Goal: Task Accomplishment & Management: Use online tool/utility

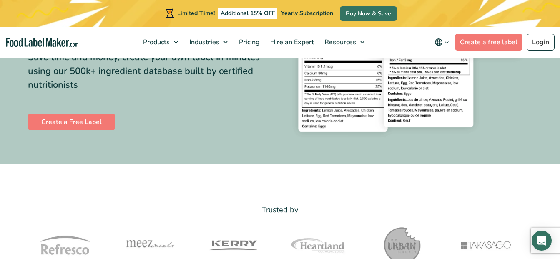
scroll to position [156, 0]
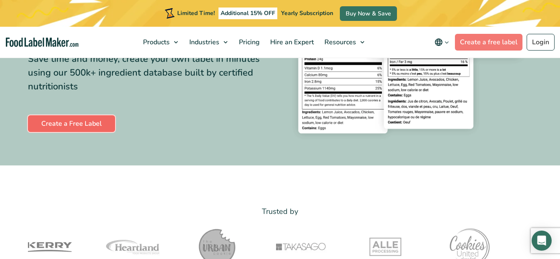
click at [79, 122] on link "Create a Free Label" at bounding box center [71, 123] width 87 height 17
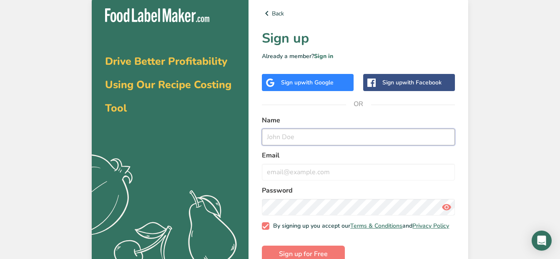
click at [301, 136] on input "text" at bounding box center [358, 136] width 193 height 17
type input "[PERSON_NAME]"
type input "msnikki38@gmail.com"
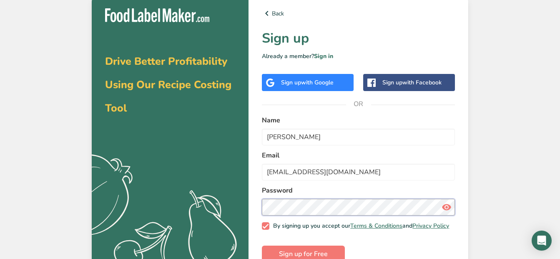
scroll to position [24, 0]
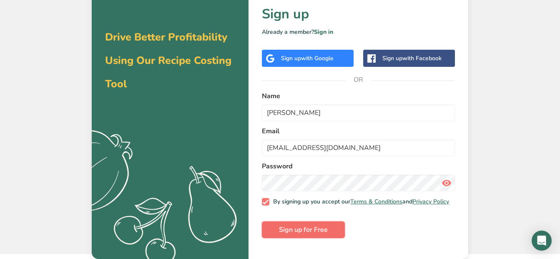
click at [310, 234] on span "Sign up for Free" at bounding box center [303, 229] width 49 height 10
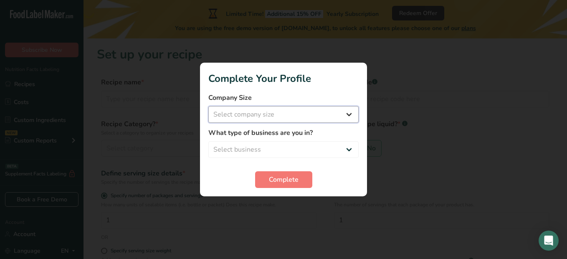
click at [324, 114] on select "Select company size Fewer than 10 Employees 10 to 50 Employees 51 to 500 Employ…" at bounding box center [283, 114] width 150 height 17
select select "1"
click at [208, 106] on select "Select company size Fewer than 10 Employees 10 to 50 Employees 51 to 500 Employ…" at bounding box center [283, 114] width 150 height 17
click at [263, 145] on select "Select business Packaged Food Manufacturer Restaurant & Cafe Bakery Meal Plans …" at bounding box center [283, 149] width 150 height 17
select select "3"
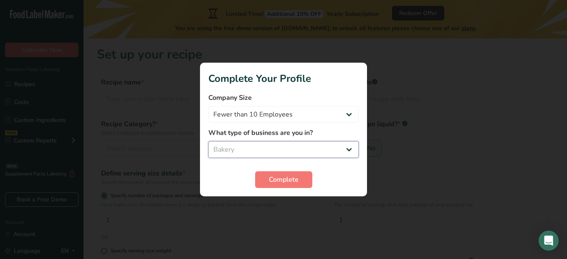
click at [208, 141] on select "Select business Packaged Food Manufacturer Restaurant & Cafe Bakery Meal Plans …" at bounding box center [283, 149] width 150 height 17
click at [284, 176] on span "Complete" at bounding box center [284, 179] width 30 height 10
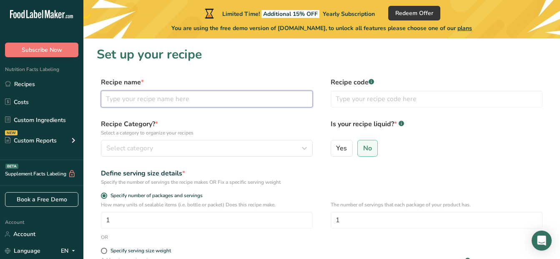
click at [126, 101] on input "text" at bounding box center [207, 99] width 212 height 17
type input "Banana pudding cookie"
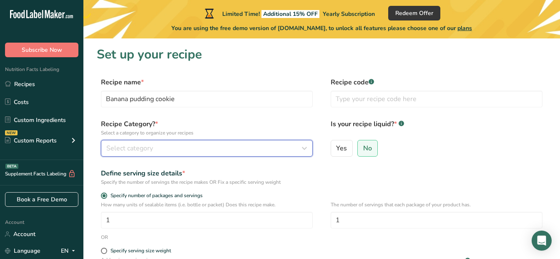
click at [119, 149] on span "Select category" at bounding box center [129, 148] width 47 height 10
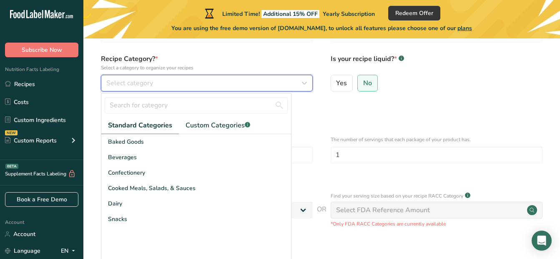
scroll to position [91, 0]
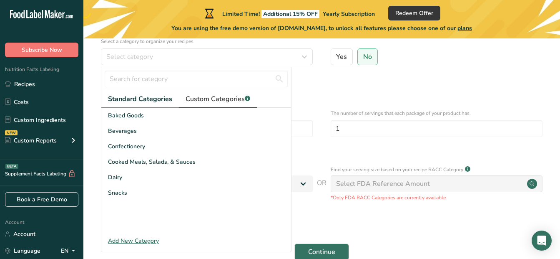
click at [200, 96] on span "Custom Categories .a-a{fill:#347362;}.b-a{fill:#fff;}" at bounding box center [218, 99] width 65 height 10
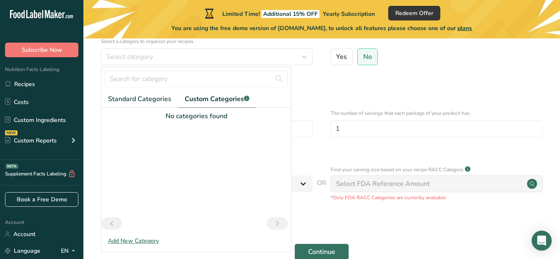
click at [151, 118] on div "No categories found" at bounding box center [196, 116] width 190 height 10
click at [141, 101] on span "Standard Categories" at bounding box center [139, 99] width 63 height 10
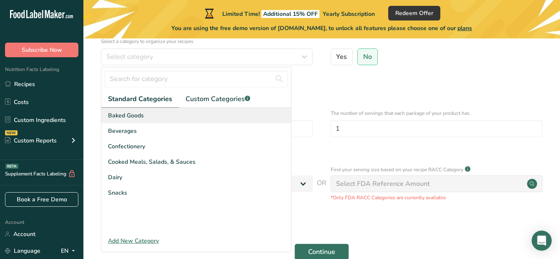
click at [140, 110] on div "Baked Goods" at bounding box center [196, 115] width 190 height 15
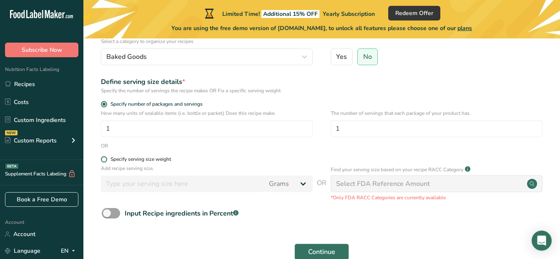
click at [106, 161] on span at bounding box center [104, 159] width 6 height 6
click at [106, 161] on input "Specify serving size weight" at bounding box center [103, 158] width 5 height 5
radio input "true"
radio input "false"
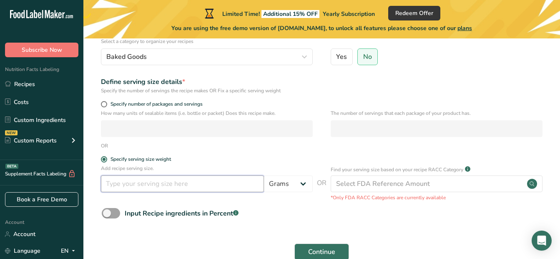
click at [218, 186] on input "number" at bounding box center [182, 183] width 163 height 17
click at [305, 186] on select "Grams kg mg mcg lb oz l mL fl oz tbsp tsp cup qt gallon" at bounding box center [288, 183] width 49 height 17
click at [176, 186] on input "number" at bounding box center [182, 183] width 163 height 17
click at [168, 184] on input "number" at bounding box center [182, 183] width 163 height 17
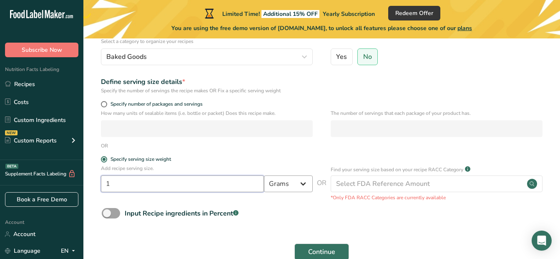
type input "1"
click at [302, 184] on select "Grams kg mg mcg lb oz l mL fl oz tbsp tsp cup qt gallon" at bounding box center [288, 183] width 49 height 17
select select "5"
click at [264, 175] on select "Grams kg mg mcg lb oz l mL fl oz tbsp tsp cup qt gallon" at bounding box center [288, 183] width 49 height 17
click at [133, 186] on input "1" at bounding box center [182, 183] width 163 height 17
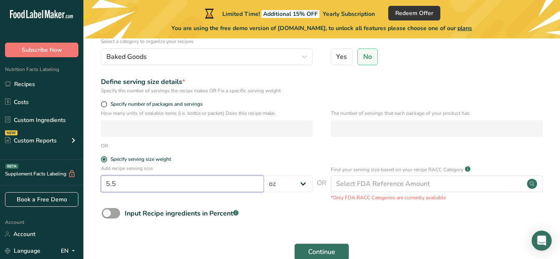
type input "5.5"
click at [323, 249] on span "Continue" at bounding box center [321, 252] width 27 height 10
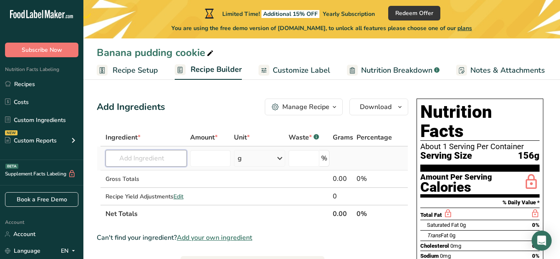
click at [133, 158] on input "text" at bounding box center [146, 158] width 81 height 17
click at [279, 159] on icon at bounding box center [280, 158] width 10 height 15
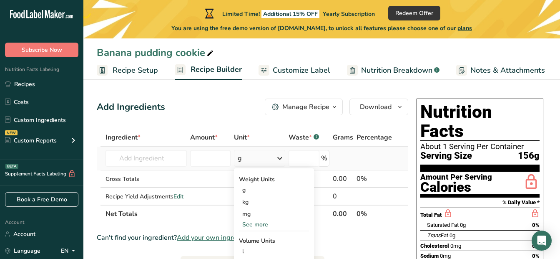
click at [270, 240] on div "Volume Units" at bounding box center [274, 240] width 70 height 9
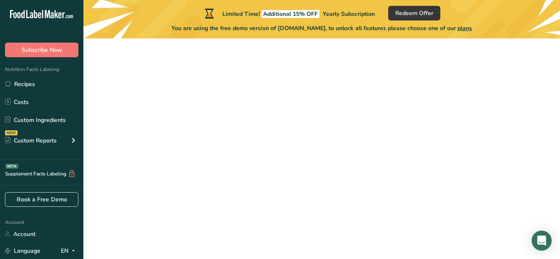
scroll to position [91, 0]
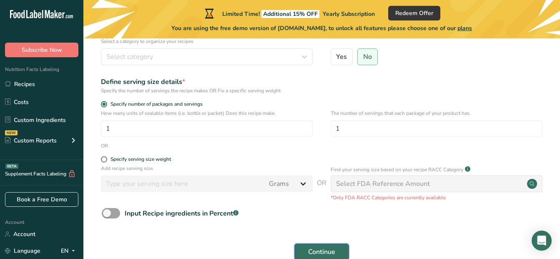
click at [330, 248] on span "Continue" at bounding box center [321, 252] width 27 height 10
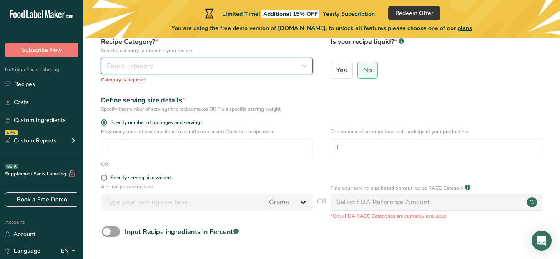
click at [248, 60] on button "Select category" at bounding box center [207, 66] width 212 height 17
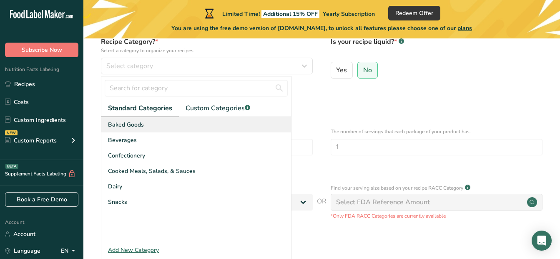
click at [177, 124] on div "Baked Goods" at bounding box center [196, 124] width 190 height 15
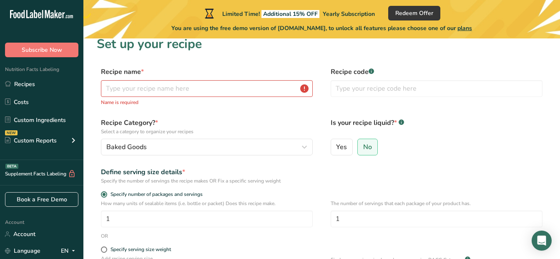
scroll to position [10, 0]
click at [150, 93] on input "text" at bounding box center [207, 89] width 212 height 17
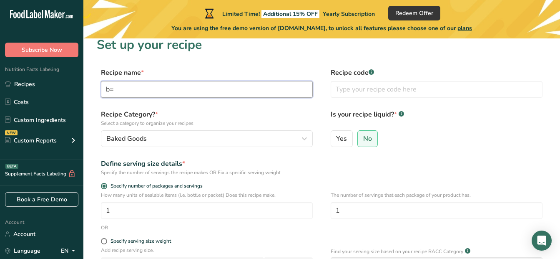
type input "b"
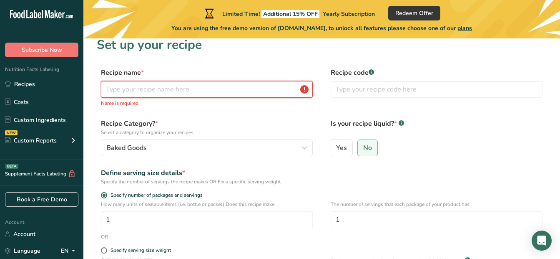
click at [150, 93] on input "text" at bounding box center [207, 89] width 212 height 17
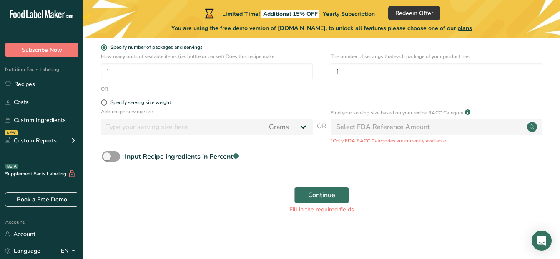
type input "Banana Pudding Cookies"
click at [323, 195] on span "Continue" at bounding box center [321, 195] width 27 height 10
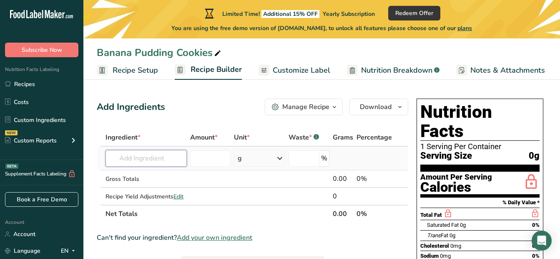
click at [111, 165] on input "text" at bounding box center [146, 158] width 81 height 17
click at [111, 165] on input "1 cp" at bounding box center [146, 158] width 81 height 17
click at [141, 164] on input "1 cp" at bounding box center [146, 158] width 81 height 17
click at [141, 164] on input "1 cp butter," at bounding box center [146, 158] width 81 height 17
click at [154, 161] on input "1 cp butter," at bounding box center [146, 158] width 81 height 17
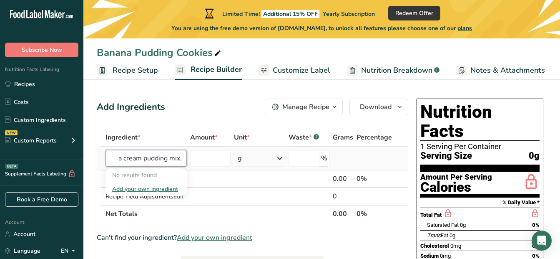
scroll to position [0, 182]
type input "1 cp butter, 3/4 cup brown sugar, 1/4 cp sugar, 3.4 oz banana cream pudding mix,"
click at [131, 169] on div "No results found" at bounding box center [146, 175] width 81 height 14
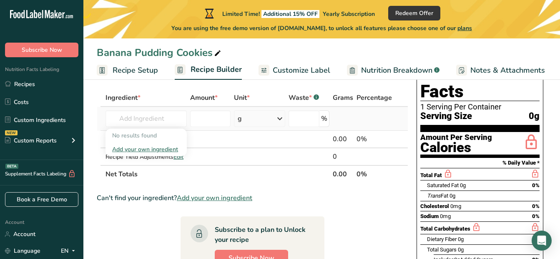
scroll to position [0, 0]
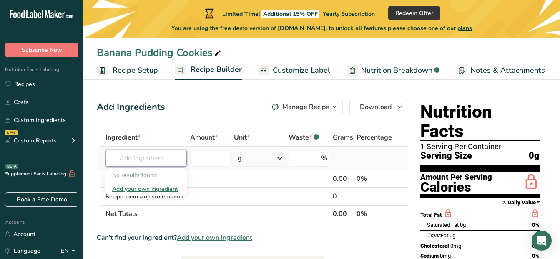
click at [120, 151] on input "text" at bounding box center [146, 158] width 81 height 17
click at [126, 162] on input "text" at bounding box center [146, 158] width 81 height 17
click at [138, 191] on div "Add your own ingredient" at bounding box center [146, 188] width 68 height 9
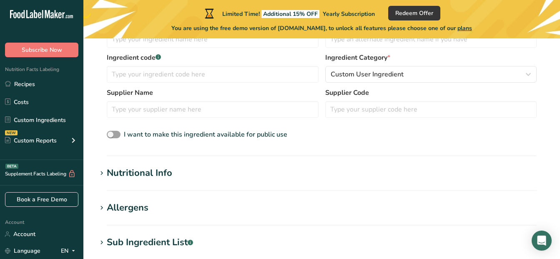
scroll to position [199, 0]
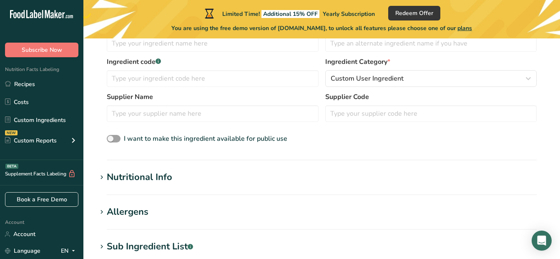
click at [141, 183] on div "Nutritional Info" at bounding box center [139, 177] width 65 height 14
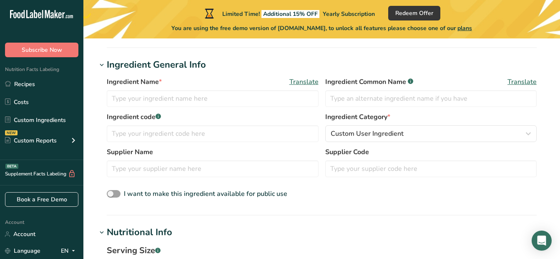
scroll to position [137, 0]
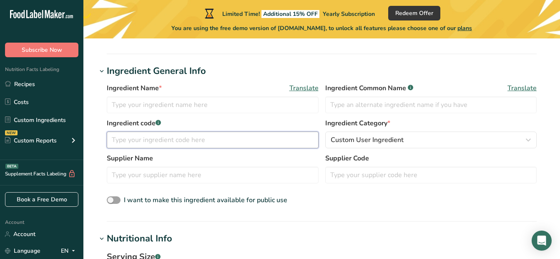
click at [117, 139] on input "text" at bounding box center [213, 139] width 212 height 17
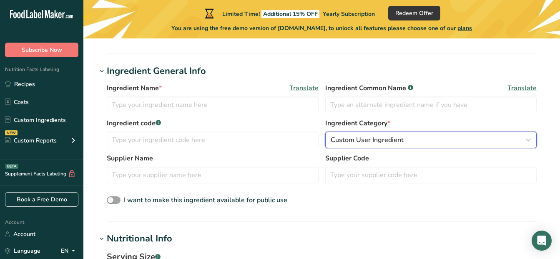
click at [398, 142] on span "Custom User Ingredient" at bounding box center [367, 140] width 73 height 10
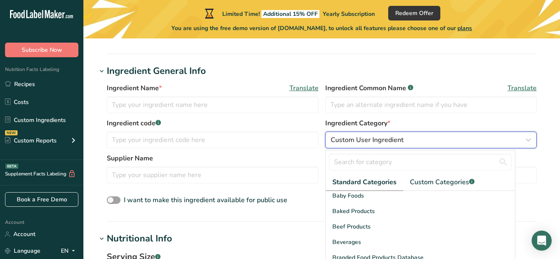
scroll to position [0, 0]
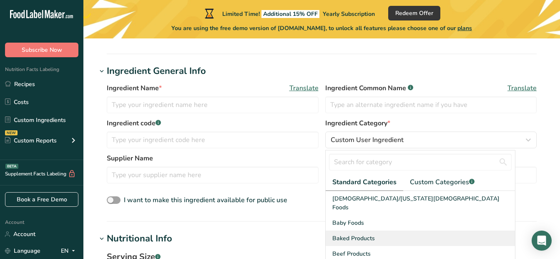
click at [366, 234] on span "Baked Products" at bounding box center [353, 238] width 43 height 9
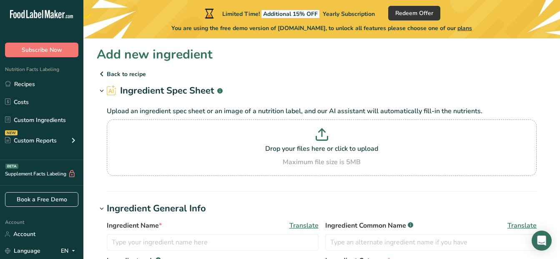
click at [129, 76] on p "Back to recipe" at bounding box center [322, 74] width 450 height 10
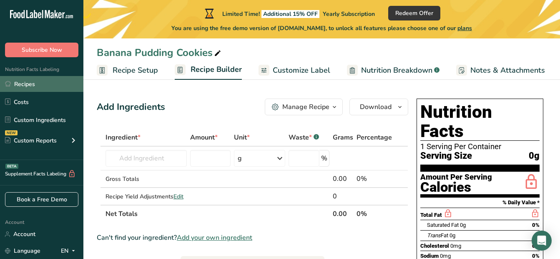
click at [20, 82] on link "Recipes" at bounding box center [41, 84] width 83 height 16
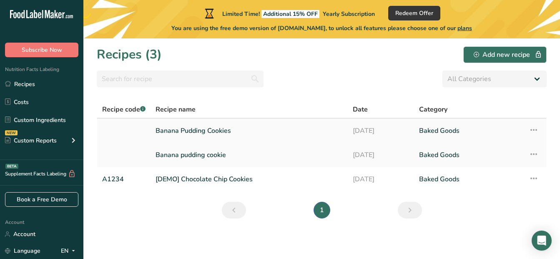
click at [187, 128] on link "Banana Pudding Cookies" at bounding box center [249, 131] width 187 height 18
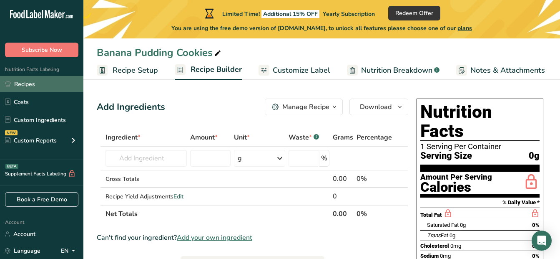
click at [43, 86] on link "Recipes" at bounding box center [41, 84] width 83 height 16
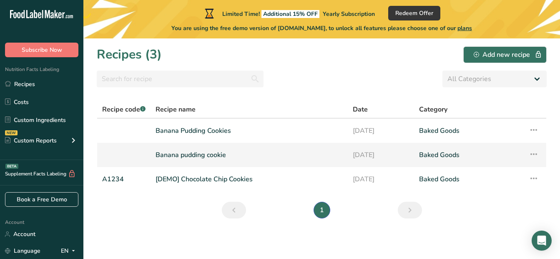
click at [199, 149] on link "Banana pudding cookie" at bounding box center [249, 155] width 187 height 18
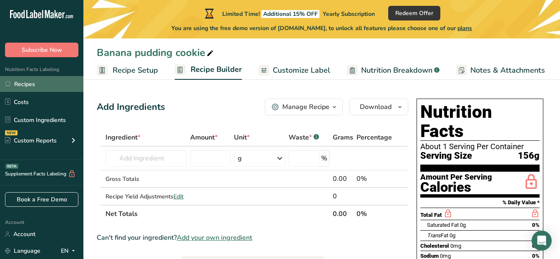
click at [30, 83] on link "Recipes" at bounding box center [41, 84] width 83 height 16
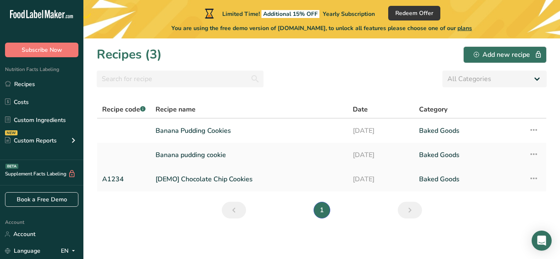
click at [204, 185] on link "[DEMO] Chocolate Chip Cookies" at bounding box center [249, 179] width 187 height 18
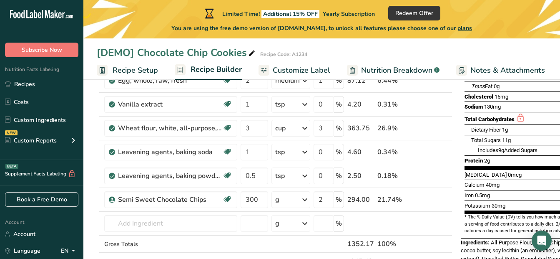
scroll to position [161, 0]
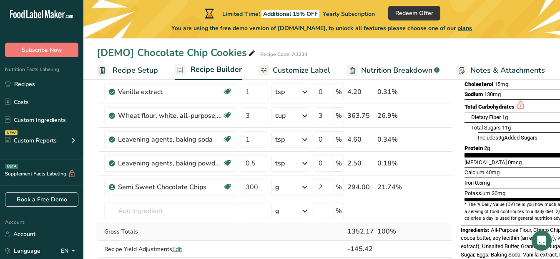
click at [435, 227] on td at bounding box center [429, 232] width 28 height 18
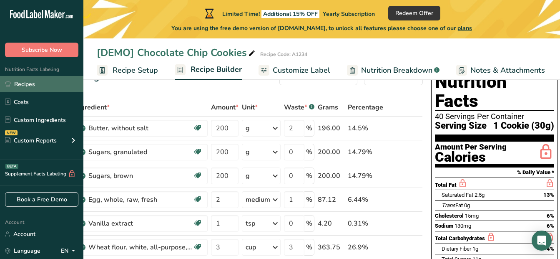
scroll to position [25, 0]
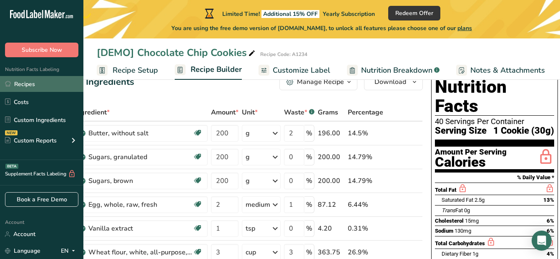
click at [38, 86] on link "Recipes" at bounding box center [41, 84] width 83 height 16
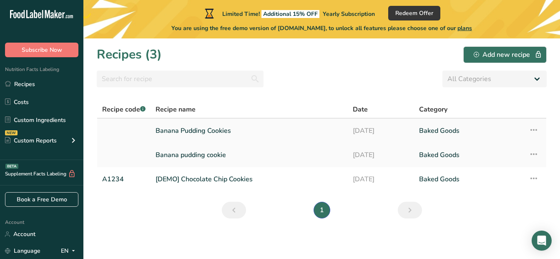
click at [178, 134] on link "Banana Pudding Cookies" at bounding box center [249, 131] width 187 height 18
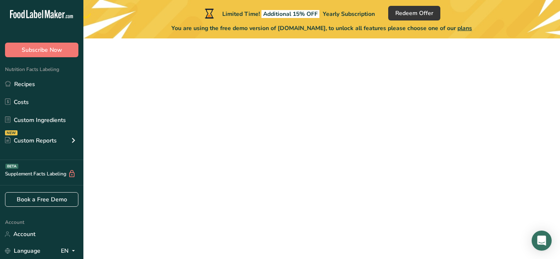
click at [178, 134] on link "Banana Pudding Cookies" at bounding box center [249, 131] width 187 height 18
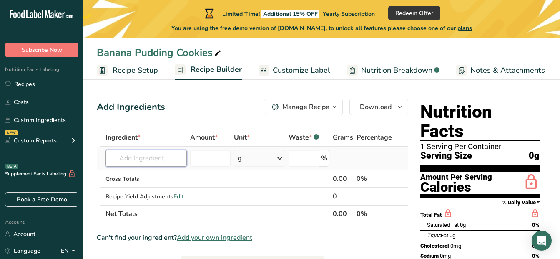
click at [157, 155] on input "text" at bounding box center [146, 158] width 81 height 17
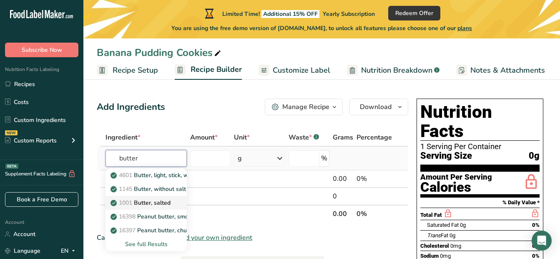
type input "butter"
click at [168, 198] on link "1001 Butter, salted" at bounding box center [146, 203] width 81 height 14
type input "Butter, salted"
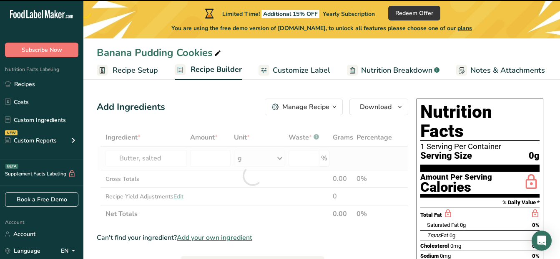
type input "0"
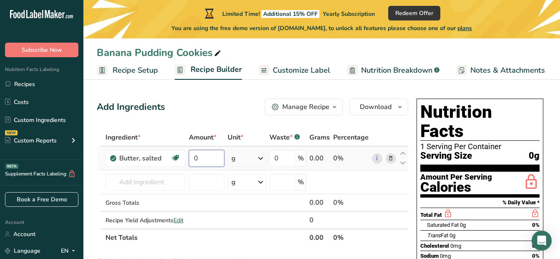
click at [213, 151] on input "0" at bounding box center [206, 158] width 35 height 17
type input "1"
click at [261, 164] on div "Ingredient * Amount * Unit * Waste * .a-a{fill:#347362;}.b-a{fill:#fff;} Grams …" at bounding box center [253, 187] width 312 height 118
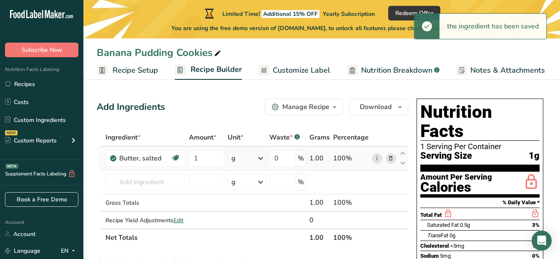
click at [261, 159] on icon at bounding box center [261, 158] width 10 height 15
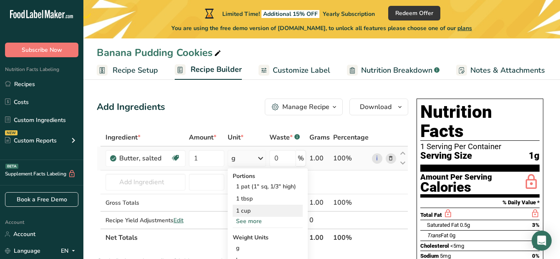
click at [250, 209] on div "1 cup" at bounding box center [268, 210] width 70 height 12
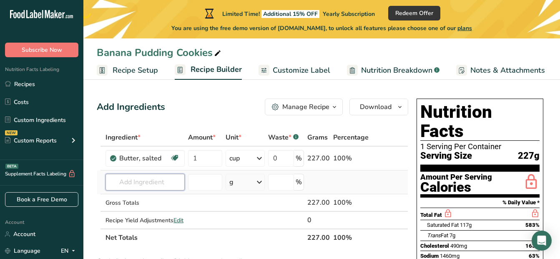
click at [151, 183] on input "text" at bounding box center [145, 182] width 79 height 17
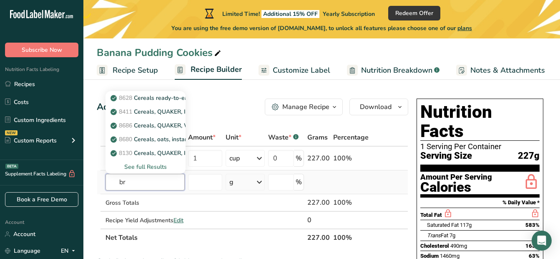
type input "b"
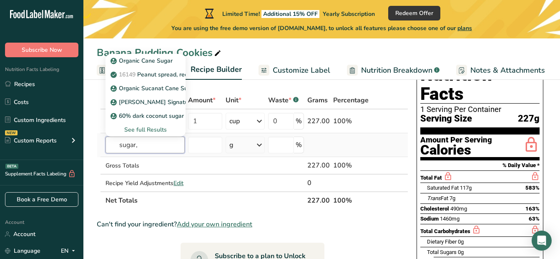
scroll to position [38, 0]
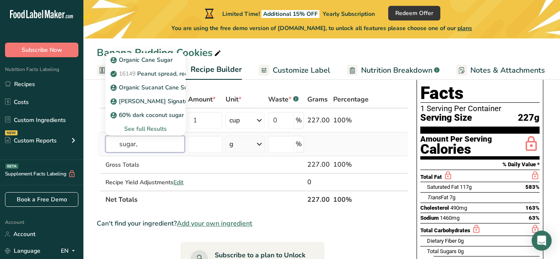
type input "sugar,"
click at [153, 127] on div "See full Results" at bounding box center [145, 128] width 67 height 9
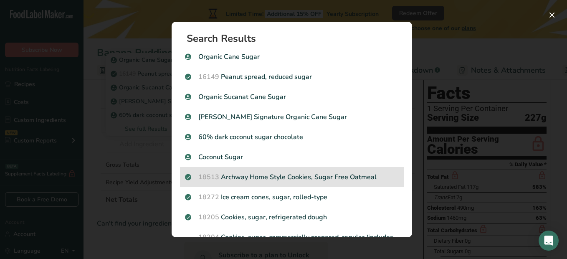
click at [286, 178] on p "18513 Archway Home Style Cookies, Sugar Free Oatmeal" at bounding box center [292, 177] width 214 height 10
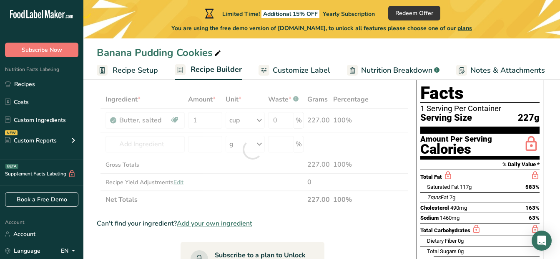
click at [287, 181] on div at bounding box center [253, 150] width 312 height 118
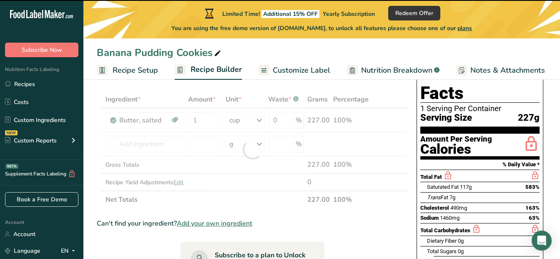
type input "0"
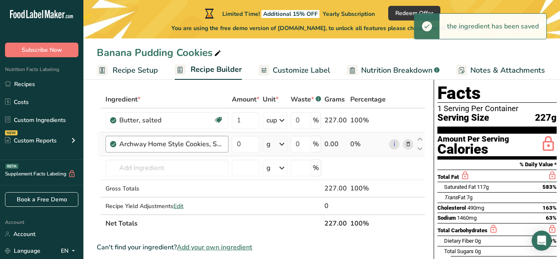
click at [200, 143] on div "Archway Home Style Cookies, Sugar Free Oatmeal" at bounding box center [171, 144] width 104 height 10
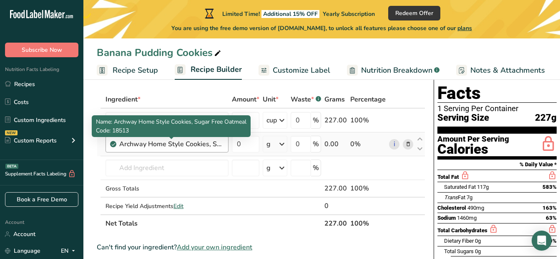
click at [222, 145] on div "Archway Home Style Cookies, Sugar Free Oatmeal" at bounding box center [171, 144] width 104 height 10
click at [219, 143] on div "Archway Home Style Cookies, Sugar Free Oatmeal" at bounding box center [171, 144] width 104 height 10
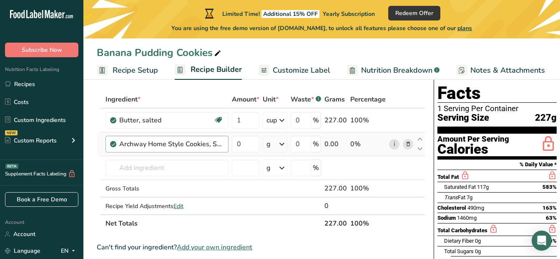
click at [176, 146] on div "Archway Home Style Cookies, Sugar Free Oatmeal" at bounding box center [171, 144] width 104 height 10
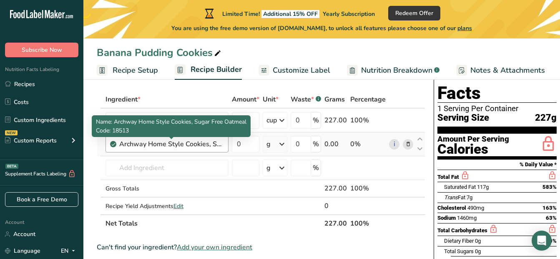
click at [202, 144] on div "Archway Home Style Cookies, Sugar Free Oatmeal" at bounding box center [171, 144] width 104 height 10
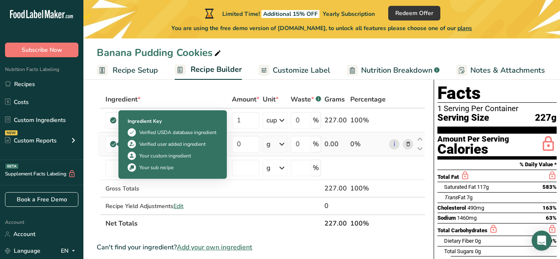
click at [112, 145] on icon at bounding box center [113, 144] width 5 height 8
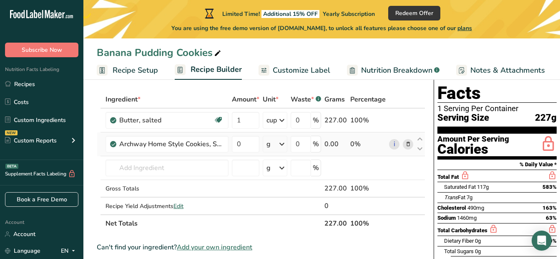
click at [112, 145] on icon at bounding box center [113, 144] width 5 height 8
click at [410, 144] on icon at bounding box center [408, 144] width 6 height 9
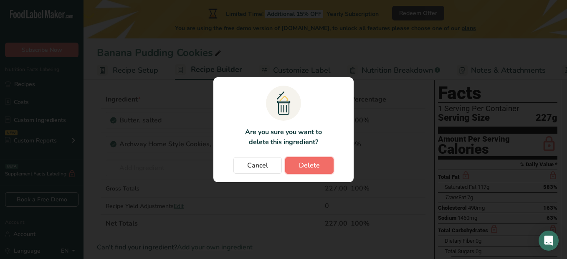
click at [314, 165] on span "Delete" at bounding box center [309, 165] width 21 height 10
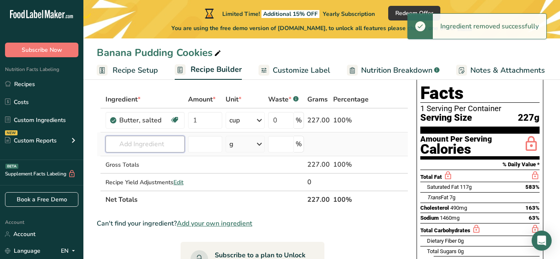
click at [161, 141] on input "text" at bounding box center [145, 144] width 79 height 17
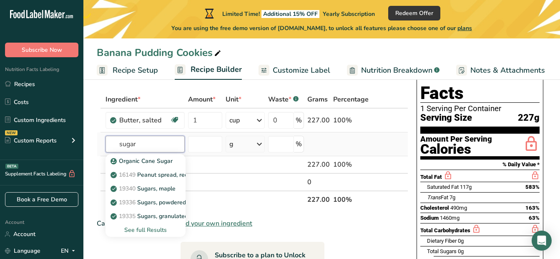
type input "sugar"
click at [144, 229] on div "See full Results" at bounding box center [145, 229] width 67 height 9
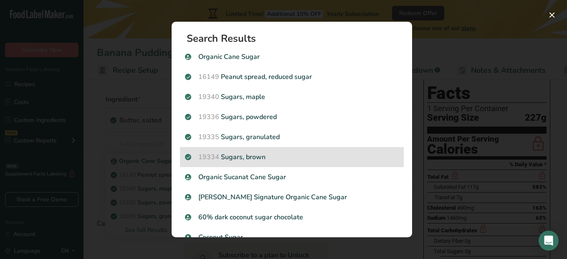
click at [298, 159] on p "19334 Sugars, brown" at bounding box center [292, 157] width 214 height 10
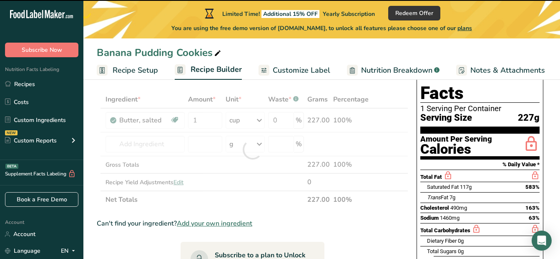
type input "0"
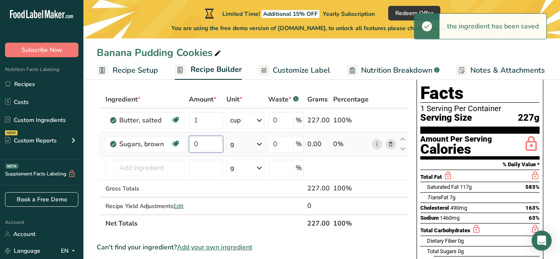
click at [209, 144] on input "0" at bounding box center [206, 144] width 34 height 17
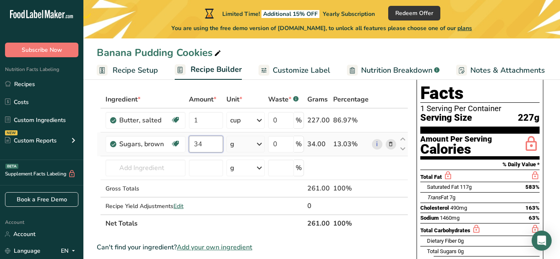
type input "3"
type input "135"
click at [262, 143] on div "Ingredient * Amount * Unit * Waste * .a-a{fill:#347362;}.b-a{fill:#fff;} Grams …" at bounding box center [253, 161] width 312 height 141
click at [137, 162] on input "text" at bounding box center [146, 167] width 80 height 17
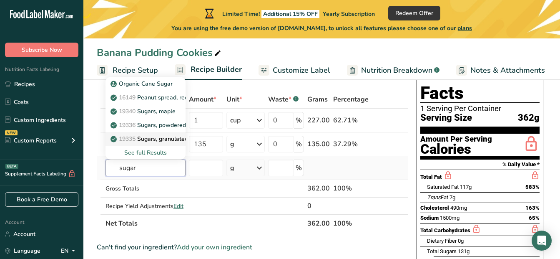
type input "sugar"
click at [178, 141] on p "19335 Sugars, granulated" at bounding box center [150, 138] width 76 height 9
type input "Sugars, granulated"
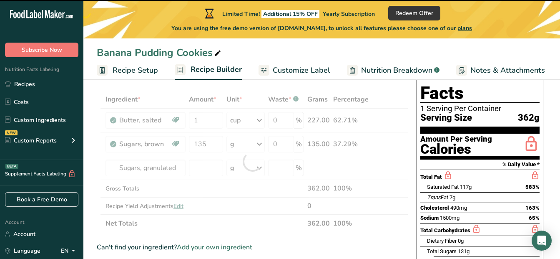
type input "0"
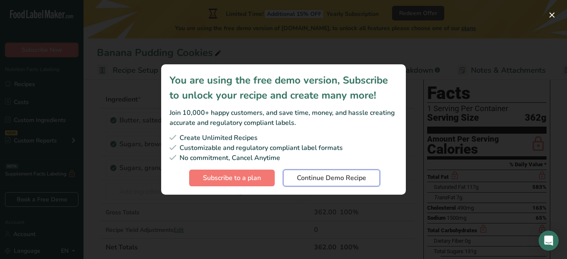
click at [324, 178] on span "Continue Demo Recipe" at bounding box center [331, 178] width 69 height 10
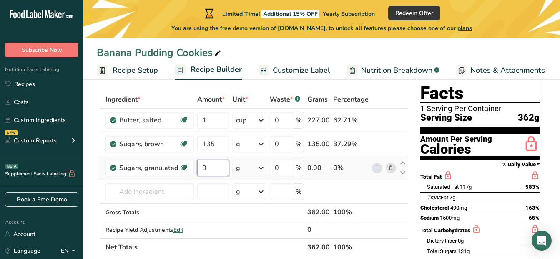
click at [215, 170] on input "0" at bounding box center [213, 167] width 32 height 17
type input "50"
click at [134, 194] on div "Ingredient * Amount * Unit * Waste * .a-a{fill:#347362;}.b-a{fill:#fff;} Grams …" at bounding box center [253, 173] width 312 height 165
click at [258, 188] on icon at bounding box center [261, 191] width 10 height 15
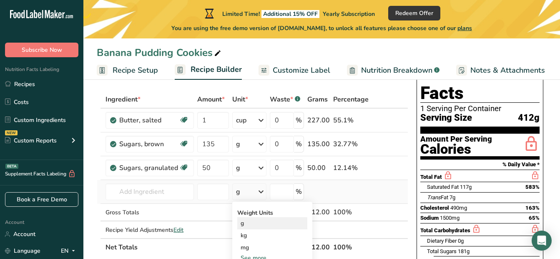
click at [249, 226] on div "g" at bounding box center [272, 223] width 70 height 12
click at [261, 192] on icon at bounding box center [261, 191] width 10 height 15
click at [250, 257] on div "See more" at bounding box center [272, 257] width 70 height 9
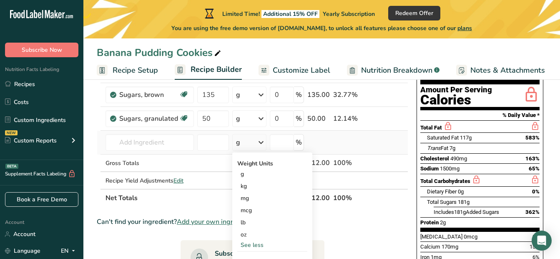
scroll to position [96, 0]
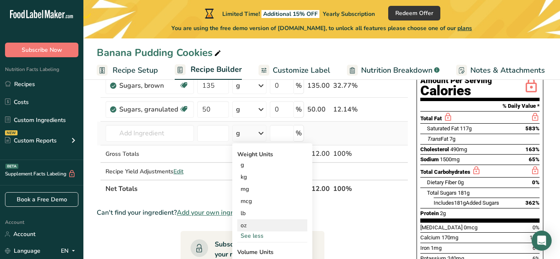
click at [257, 223] on div "oz" at bounding box center [272, 225] width 70 height 12
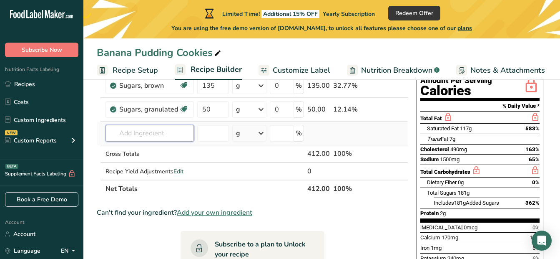
click at [128, 134] on input "text" at bounding box center [150, 133] width 88 height 17
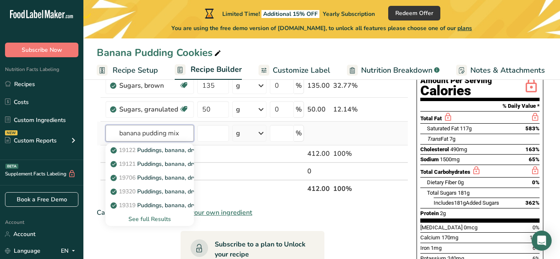
type input "banana pudding mix"
click at [137, 217] on div "See full Results" at bounding box center [149, 218] width 75 height 9
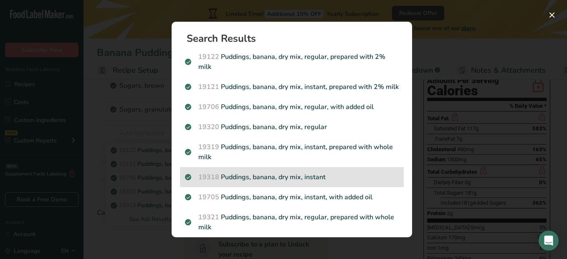
click at [276, 181] on div "19318 Puddings, banana, dry mix, instant" at bounding box center [292, 177] width 224 height 20
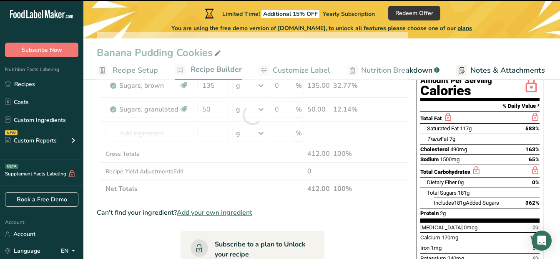
type input "0"
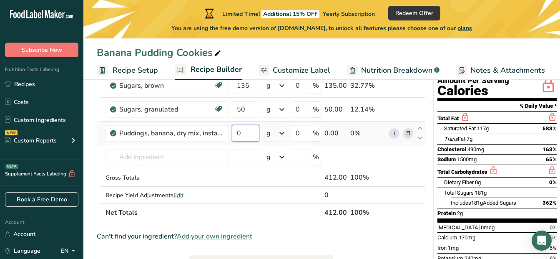
click at [249, 131] on input "0" at bounding box center [246, 133] width 28 height 17
type input "3.4"
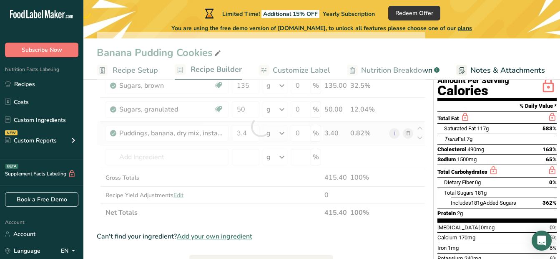
click at [280, 132] on div "Ingredient * Amount * Unit * Waste * .a-a{fill:#347362;}.b-a{fill:#fff;} Grams …" at bounding box center [261, 126] width 329 height 189
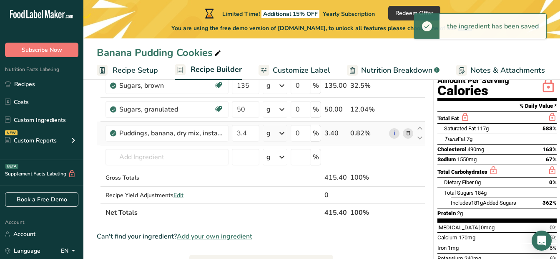
click at [281, 133] on icon at bounding box center [282, 133] width 10 height 15
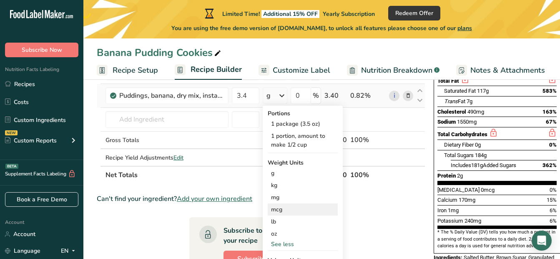
scroll to position [134, 0]
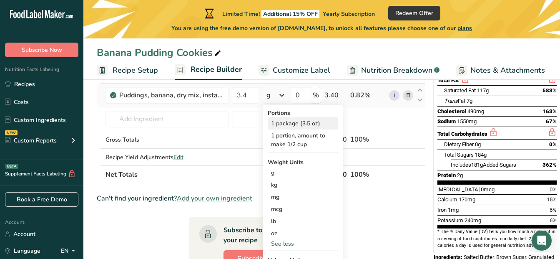
click at [304, 124] on div "1 package (3.5 oz)" at bounding box center [303, 123] width 70 height 12
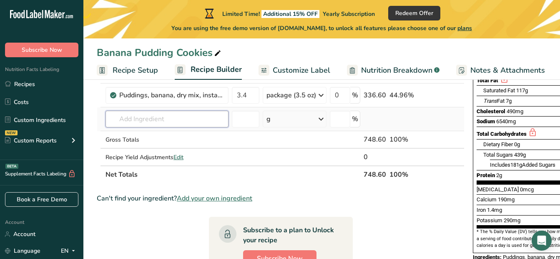
click at [188, 122] on input "text" at bounding box center [167, 119] width 123 height 17
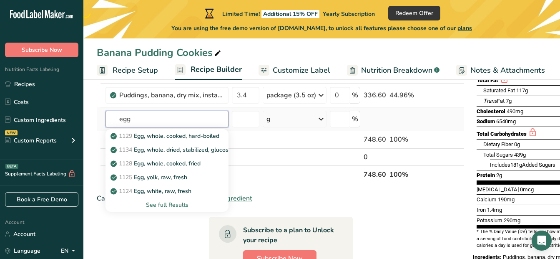
type input "egg"
click at [164, 206] on div "See full Results" at bounding box center [167, 204] width 110 height 9
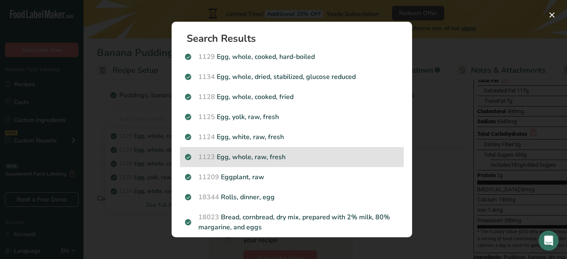
click at [280, 159] on p "1123 Egg, whole, raw, fresh" at bounding box center [292, 157] width 214 height 10
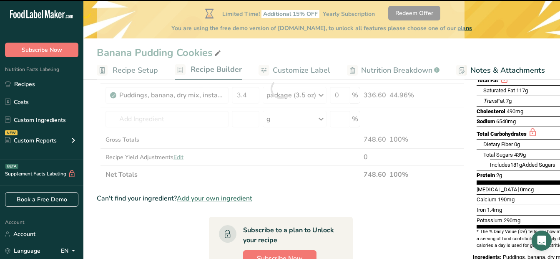
type input "0"
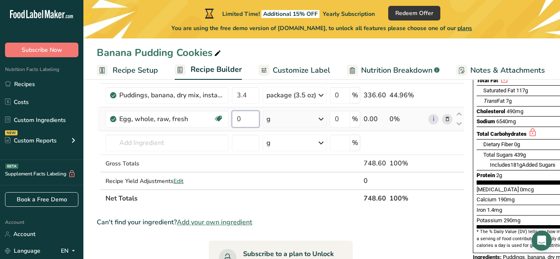
click at [247, 121] on input "0" at bounding box center [246, 119] width 28 height 17
type input "2"
click at [320, 117] on div "Ingredient * Amount * Unit * Waste * .a-a{fill:#347362;}.b-a{fill:#fff;} Grams …" at bounding box center [281, 100] width 368 height 213
click at [322, 121] on icon at bounding box center [321, 118] width 10 height 15
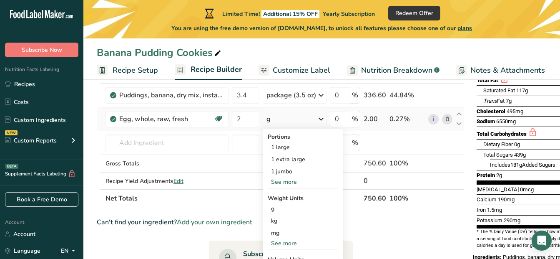
click at [297, 182] on div "See more" at bounding box center [303, 181] width 70 height 9
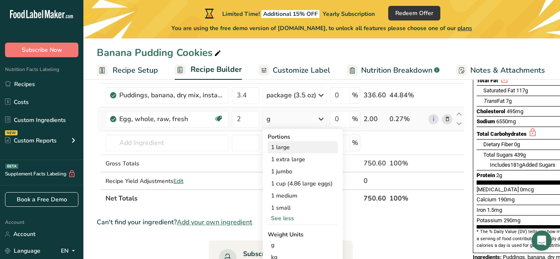
click at [294, 151] on div "1 large" at bounding box center [303, 147] width 70 height 12
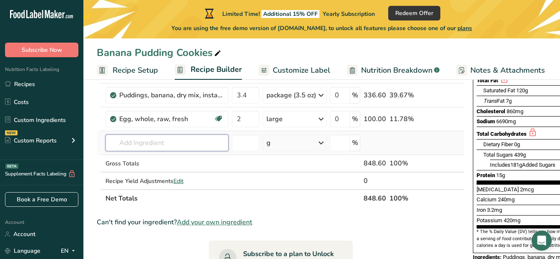
click at [175, 140] on input "text" at bounding box center [167, 142] width 123 height 17
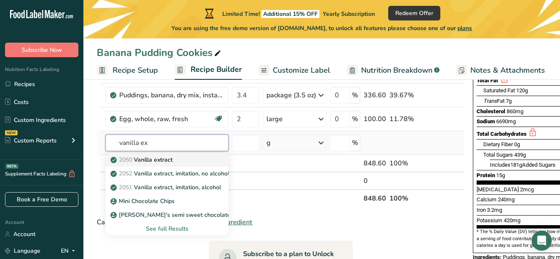
type input "vanilla ex"
click at [156, 158] on p "2050 Vanilla extract" at bounding box center [142, 159] width 60 height 9
type input "Vanilla extract"
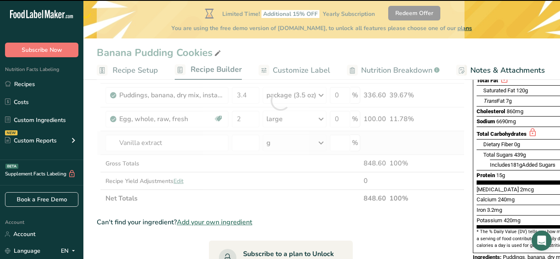
type input "0"
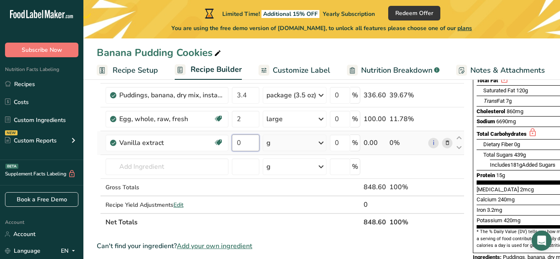
click at [247, 142] on input "0" at bounding box center [246, 142] width 28 height 17
type input "1"
click at [321, 140] on div "Ingredient * Amount * Unit * Waste * .a-a{fill:#347362;}.b-a{fill:#fff;} Grams …" at bounding box center [281, 112] width 368 height 237
click at [322, 144] on icon at bounding box center [321, 142] width 10 height 15
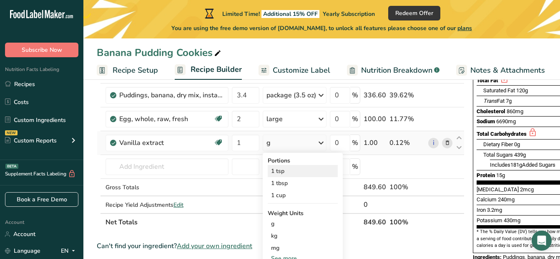
click at [297, 171] on div "1 tsp" at bounding box center [303, 171] width 70 height 12
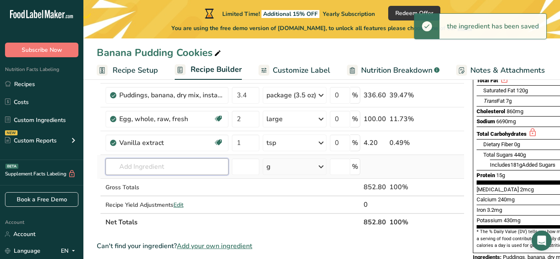
click at [181, 166] on input "text" at bounding box center [167, 166] width 123 height 17
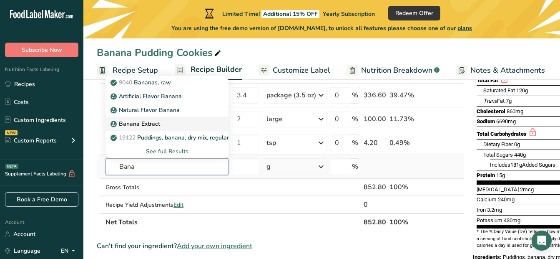
type input "Bana"
click at [162, 123] on div "Banana Extract" at bounding box center [160, 123] width 96 height 9
type input "Banana Extract"
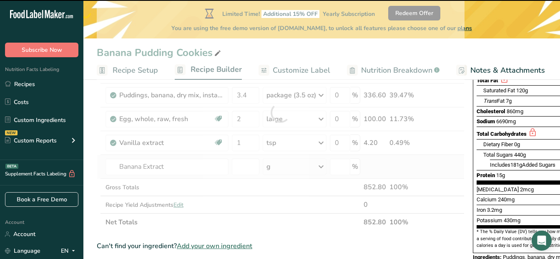
type input "0"
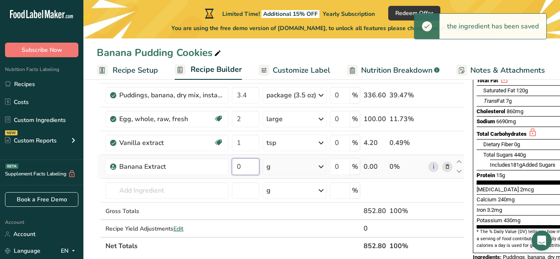
click at [246, 164] on input "0" at bounding box center [246, 166] width 28 height 17
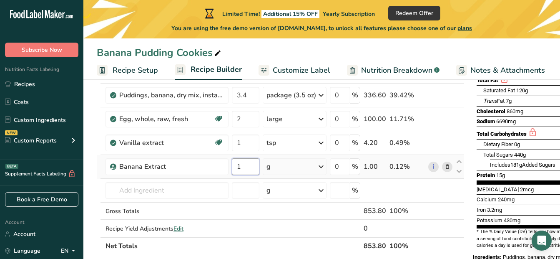
type input "1"
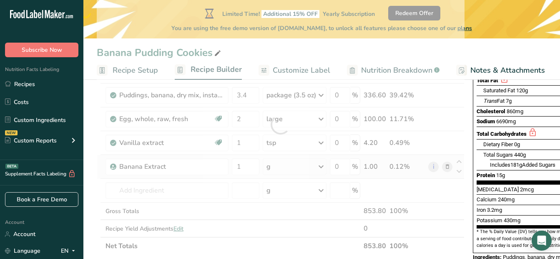
click at [323, 167] on div "Ingredient * Amount * Unit * Waste * .a-a{fill:#347362;}.b-a{fill:#fff;} Grams …" at bounding box center [281, 124] width 368 height 260
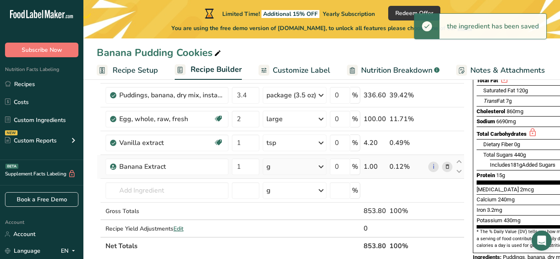
click at [323, 167] on icon at bounding box center [321, 166] width 10 height 15
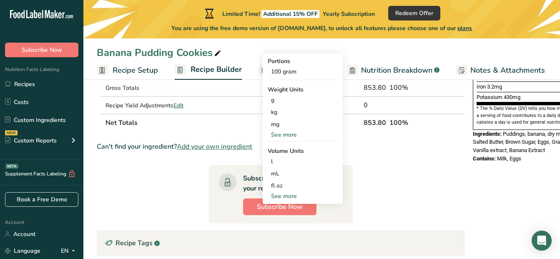
scroll to position [259, 0]
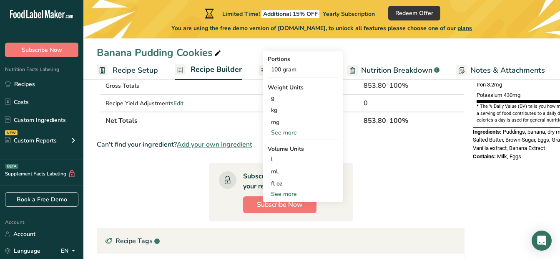
click at [288, 191] on div "See more" at bounding box center [303, 193] width 70 height 9
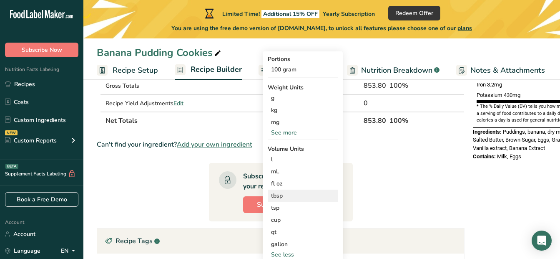
click at [291, 193] on div "tbsp" at bounding box center [302, 195] width 63 height 9
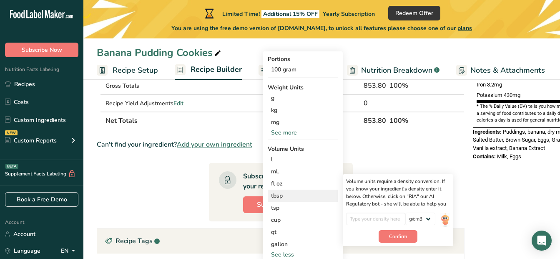
click at [291, 196] on div "tbsp" at bounding box center [302, 195] width 63 height 9
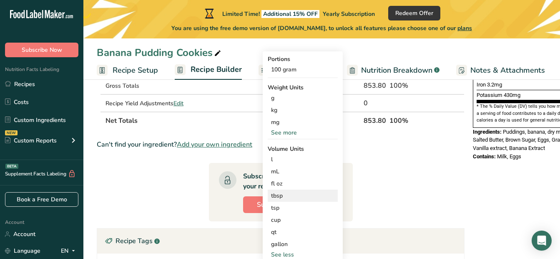
click at [280, 194] on div "tbsp" at bounding box center [302, 195] width 63 height 9
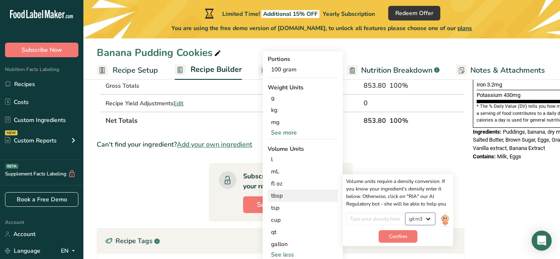
click at [429, 218] on select "lb/ft3 g/cm3" at bounding box center [420, 218] width 30 height 13
click at [304, 193] on div "tbsp" at bounding box center [302, 195] width 63 height 9
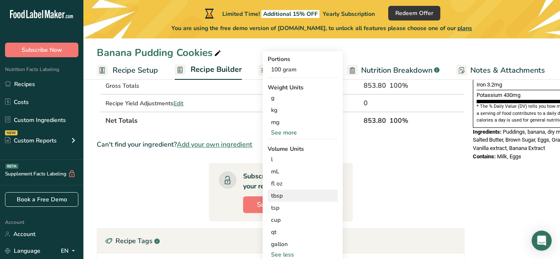
click at [304, 193] on div "tbsp" at bounding box center [302, 195] width 63 height 9
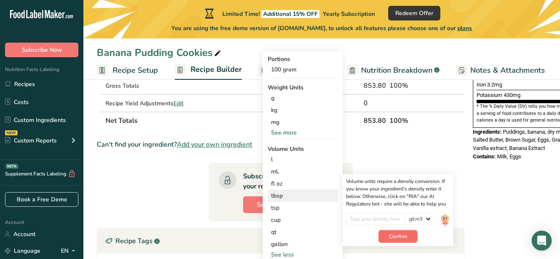
click at [397, 237] on span "Confirm" at bounding box center [398, 236] width 18 height 8
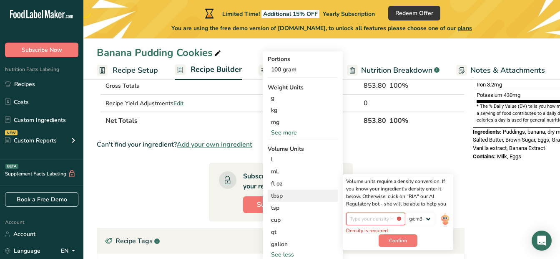
click at [390, 222] on input "number" at bounding box center [376, 218] width 60 height 13
click at [431, 218] on select "lb/ft3 g/cm3" at bounding box center [420, 218] width 30 height 13
select select "23"
click at [405, 212] on select "lb/ft3 g/cm3" at bounding box center [420, 218] width 30 height 13
click at [398, 237] on span "Confirm" at bounding box center [398, 241] width 18 height 8
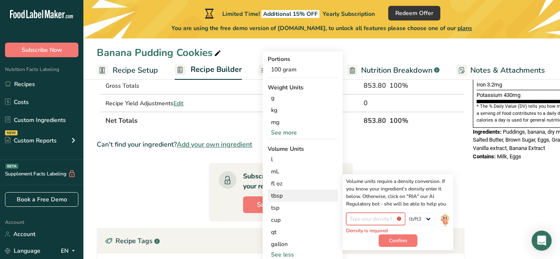
click at [372, 216] on input "number" at bounding box center [376, 218] width 60 height 13
click at [369, 219] on input "number" at bounding box center [376, 218] width 60 height 13
type input "3"
type input "1"
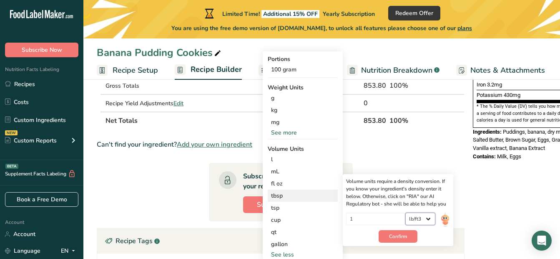
click at [428, 217] on select "lb/ft3 g/cm3" at bounding box center [420, 218] width 30 height 13
select select "22"
click at [405, 212] on select "lb/ft3 g/cm3" at bounding box center [420, 218] width 30 height 13
click at [404, 235] on span "Confirm" at bounding box center [398, 236] width 18 height 8
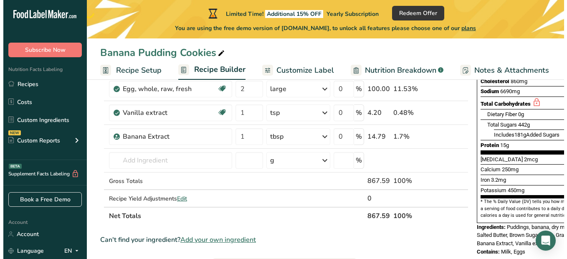
scroll to position [162, 0]
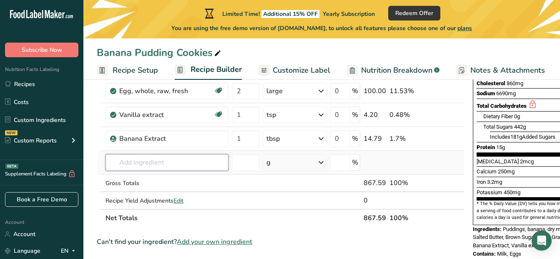
click at [157, 163] on input "text" at bounding box center [167, 162] width 123 height 17
type input "a"
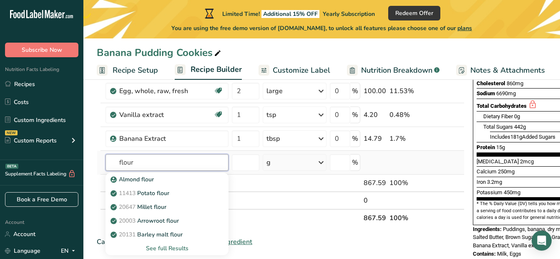
type input "flour"
click at [156, 248] on div "See full Results" at bounding box center [167, 248] width 110 height 9
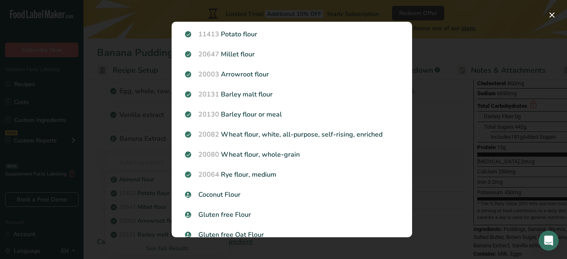
scroll to position [0, 0]
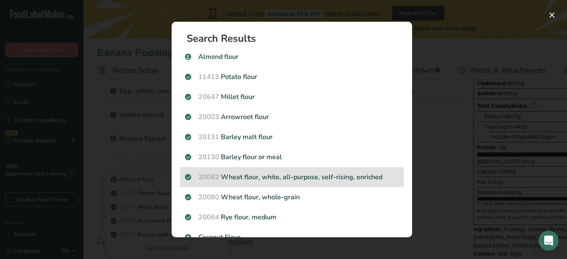
click at [283, 182] on div "20082 Wheat flour, white, all-purpose, self-rising, enriched" at bounding box center [292, 177] width 224 height 20
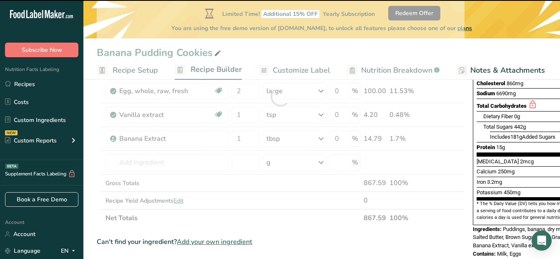
type input "0"
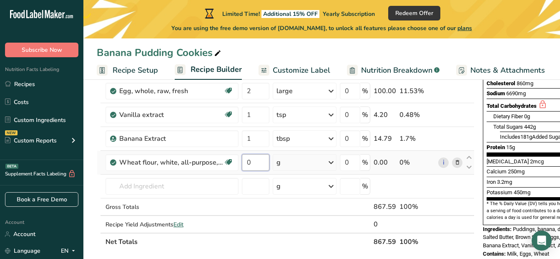
click at [251, 161] on input "0" at bounding box center [256, 162] width 28 height 17
type input "2"
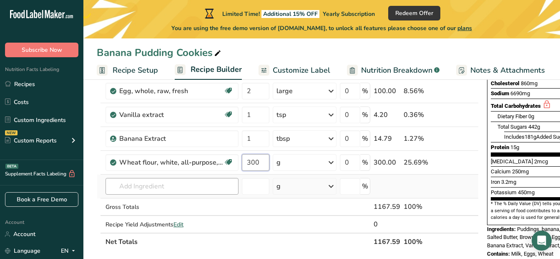
type input "300"
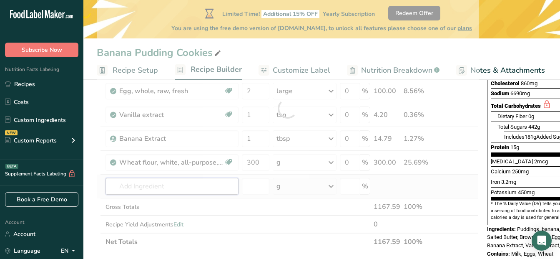
click at [162, 185] on div "Ingredient * Amount * Unit * Waste * .a-a{fill:#347362;}.b-a{fill:#fff;} Grams …" at bounding box center [288, 108] width 382 height 284
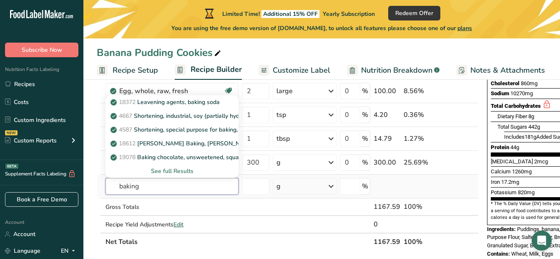
type input "baking"
click at [167, 170] on div "See full Results" at bounding box center [172, 170] width 120 height 9
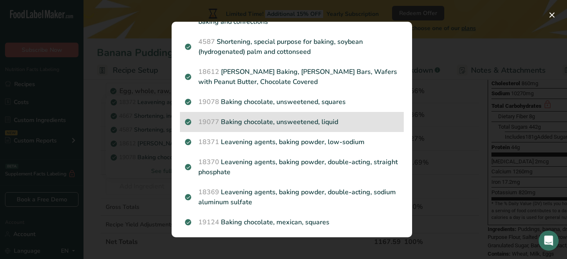
scroll to position [68, 0]
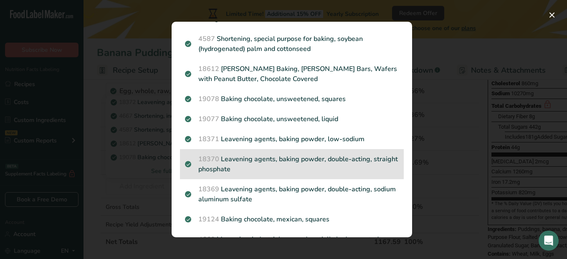
click at [291, 157] on p "18370 Leavening agents, baking powder, double-acting, straight phosphate" at bounding box center [292, 164] width 214 height 20
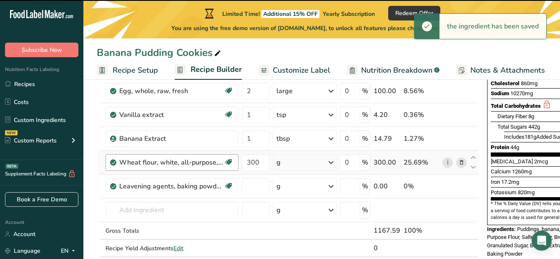
type input "0"
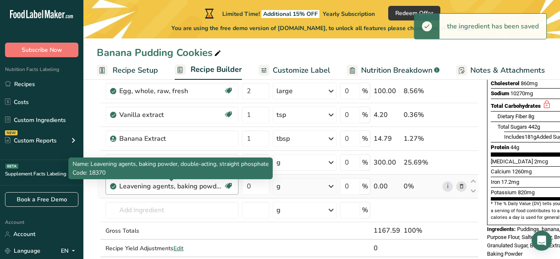
click at [166, 189] on div "Leavening agents, baking powder, double-acting, straight phosphate" at bounding box center [171, 186] width 104 height 10
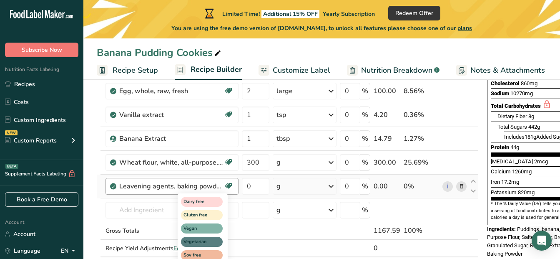
click at [227, 184] on icon at bounding box center [228, 185] width 8 height 13
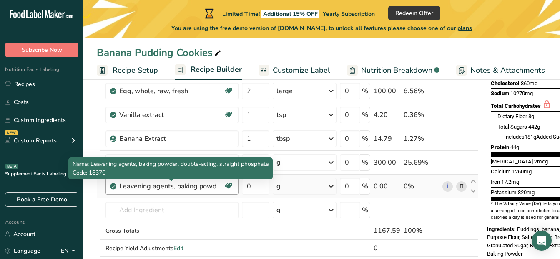
click at [121, 185] on div "Leavening agents, baking powder, double-acting, straight phosphate" at bounding box center [171, 186] width 104 height 10
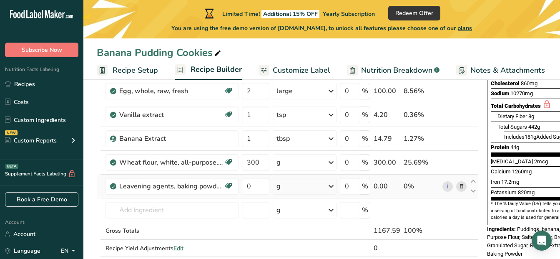
click at [461, 187] on icon at bounding box center [462, 186] width 6 height 9
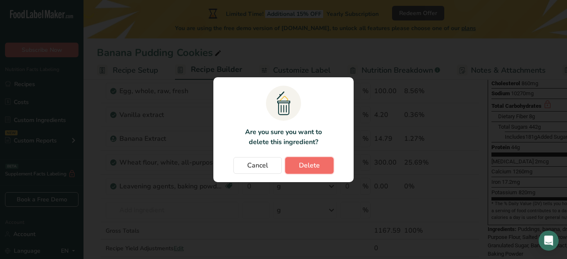
click at [324, 162] on button "Delete" at bounding box center [309, 165] width 48 height 17
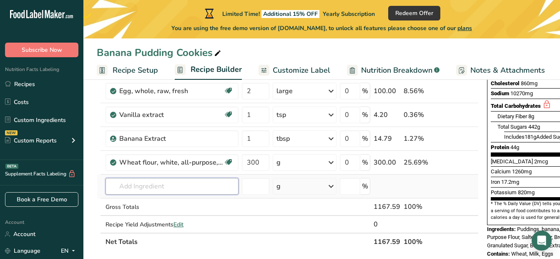
click at [147, 192] on input "text" at bounding box center [172, 186] width 133 height 17
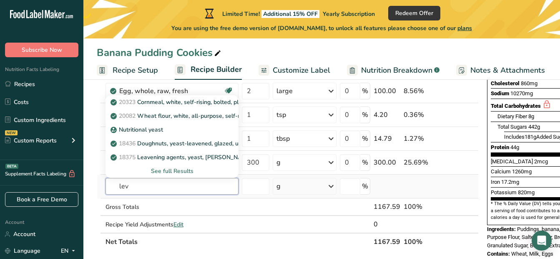
type input "lev"
click at [165, 171] on div "See full Results" at bounding box center [172, 170] width 120 height 9
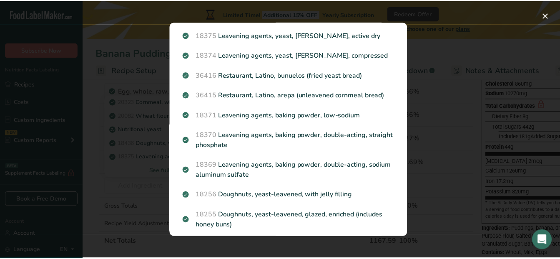
scroll to position [126, 0]
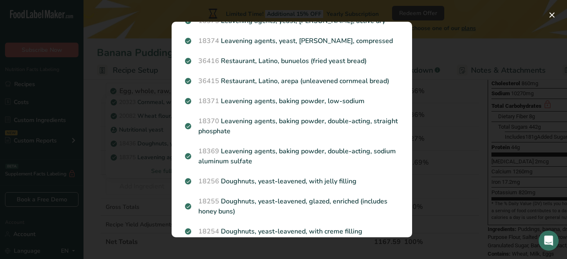
click at [519, 2] on div "Search results modal" at bounding box center [283, 129] width 567 height 259
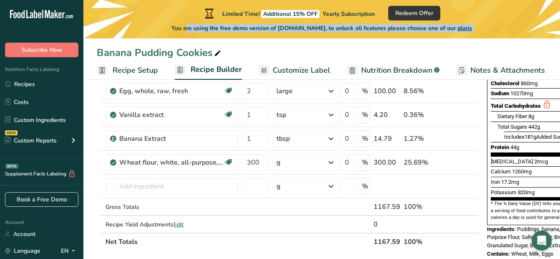
click at [519, 2] on div "Limited Time! Additional 15% OFF Yearly Subscription Redeem Offer You are using…" at bounding box center [321, 19] width 477 height 38
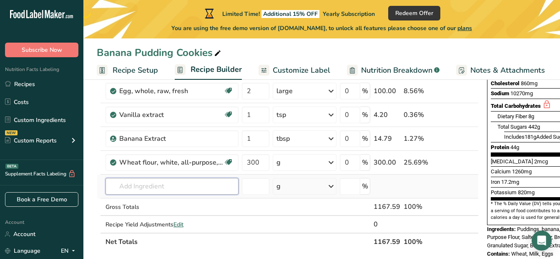
click at [186, 191] on input "text" at bounding box center [172, 186] width 133 height 17
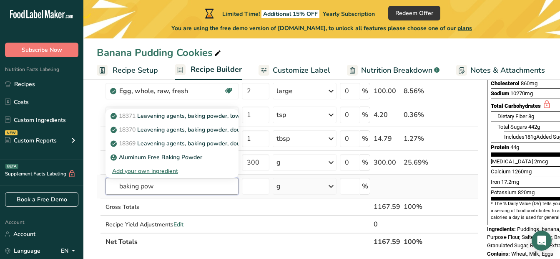
type input "baking pow"
click at [164, 172] on div "Add your own ingredient" at bounding box center [172, 170] width 120 height 9
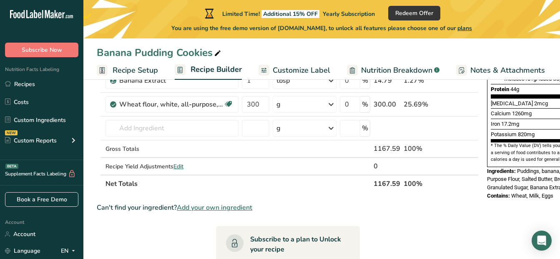
scroll to position [221, 0]
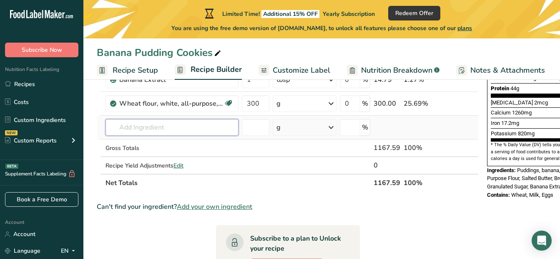
click at [141, 129] on input "text" at bounding box center [172, 127] width 133 height 17
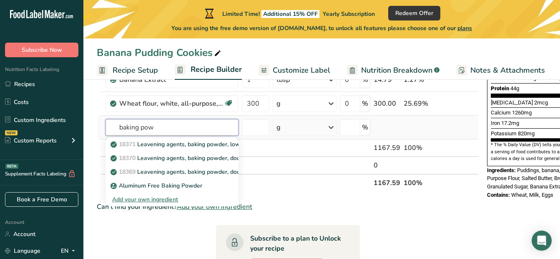
type input "baking pow"
click at [152, 199] on div "Add your own ingredient" at bounding box center [172, 199] width 120 height 9
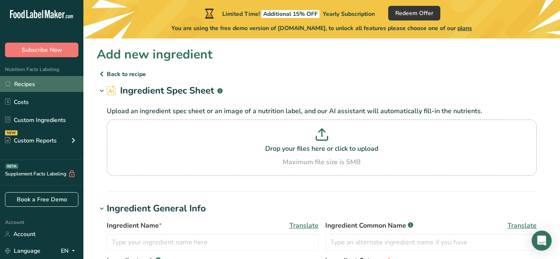
click at [25, 86] on link "Recipes" at bounding box center [41, 84] width 83 height 16
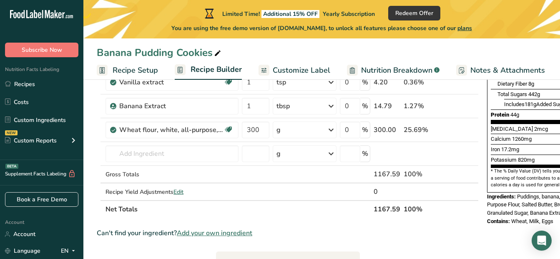
scroll to position [213, 0]
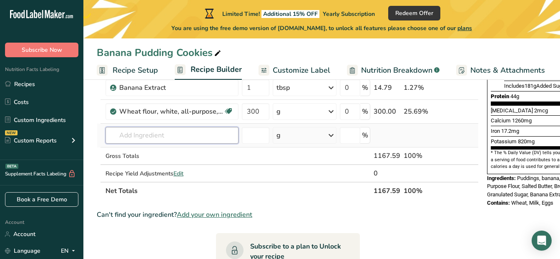
click at [153, 129] on input "text" at bounding box center [172, 135] width 133 height 17
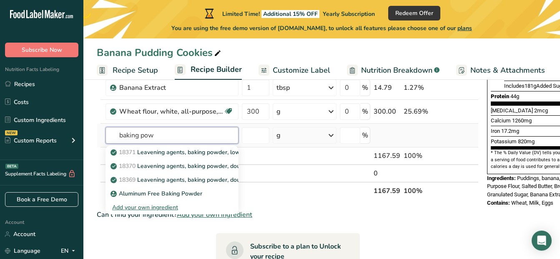
type input "baking pow"
click at [164, 207] on div "Add your own ingredient" at bounding box center [172, 207] width 120 height 9
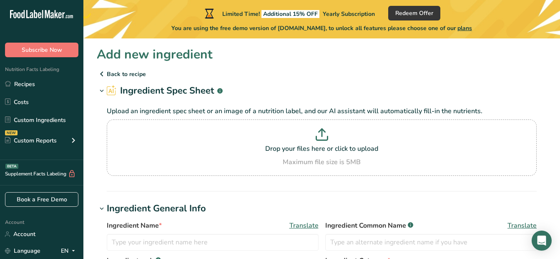
click at [121, 74] on p "Back to recipe" at bounding box center [322, 74] width 450 height 10
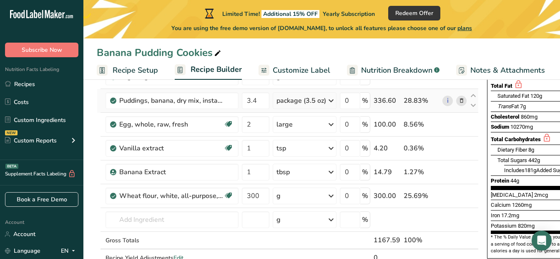
scroll to position [149, 0]
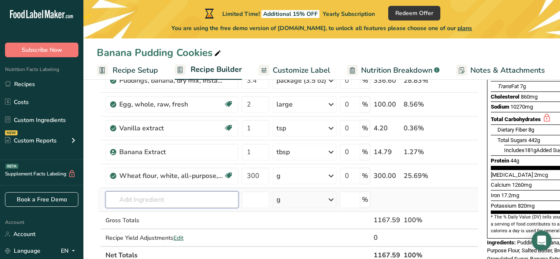
click at [156, 197] on input "text" at bounding box center [172, 199] width 133 height 17
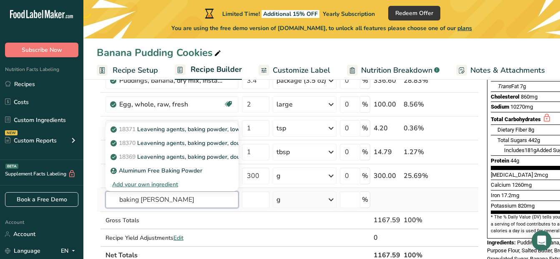
type input "baking powe"
click at [163, 182] on div "Add your own ingredient" at bounding box center [172, 184] width 120 height 9
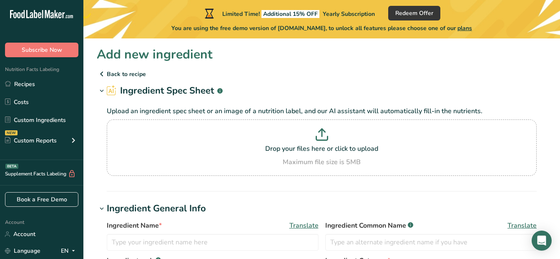
click at [112, 73] on p "Back to recipe" at bounding box center [322, 74] width 450 height 10
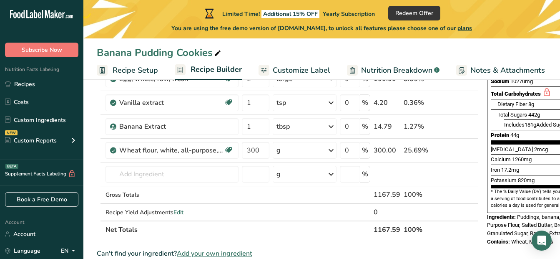
scroll to position [181, 0]
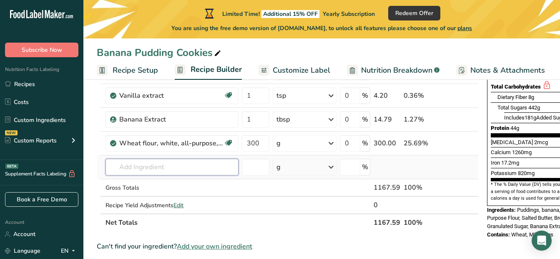
click at [159, 167] on input "text" at bounding box center [172, 167] width 133 height 17
click at [175, 165] on input "text" at bounding box center [172, 167] width 133 height 17
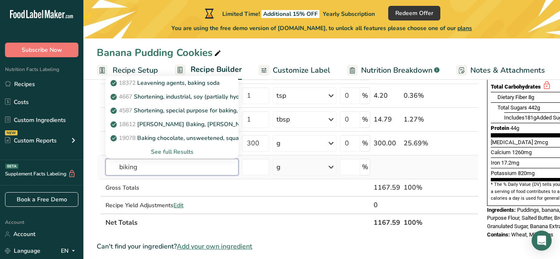
click at [160, 161] on input "biking" at bounding box center [172, 167] width 133 height 17
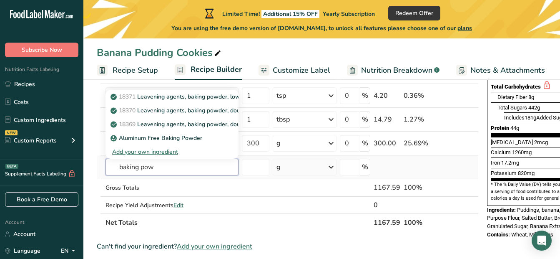
type input "baking pow"
click at [160, 154] on div "Add your own ingredient" at bounding box center [172, 151] width 120 height 9
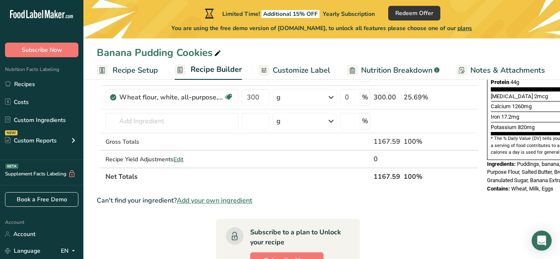
scroll to position [239, 0]
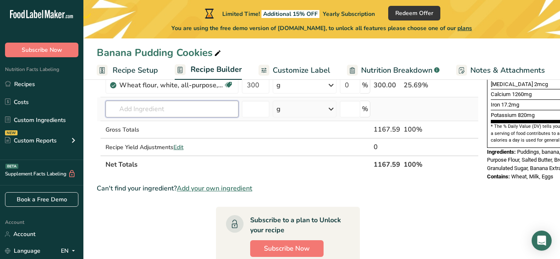
click at [167, 107] on input "text" at bounding box center [172, 109] width 133 height 17
click at [119, 113] on input "text" at bounding box center [172, 109] width 133 height 17
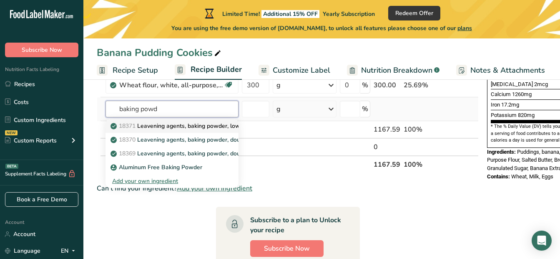
type input "baking powd"
click at [174, 123] on p "18371 Leavening agents, baking powder, low-sodium" at bounding box center [187, 125] width 150 height 9
type input "Leavening agents, baking powder, low-sodium"
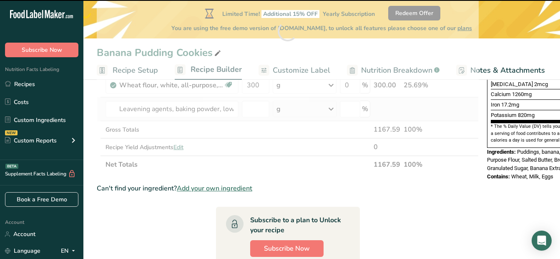
type input "0"
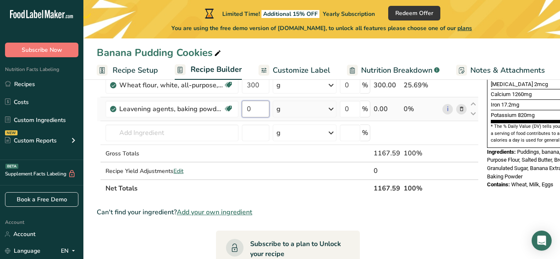
click at [260, 111] on input "0" at bounding box center [256, 109] width 28 height 17
type input "1"
click at [332, 104] on div "Ingredient * Amount * Unit * Waste * .a-a{fill:#347362;}.b-a{fill:#fff;} Grams …" at bounding box center [288, 43] width 382 height 308
click at [333, 108] on icon at bounding box center [331, 108] width 10 height 15
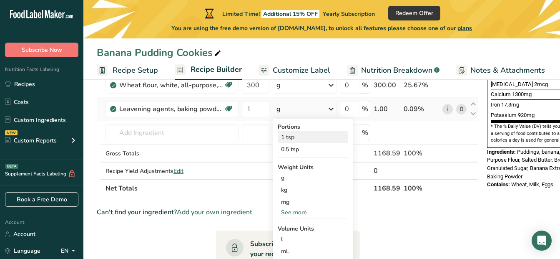
click at [298, 136] on div "1 tsp" at bounding box center [313, 137] width 70 height 12
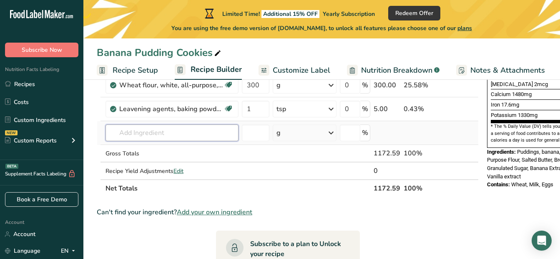
click at [160, 133] on input "text" at bounding box center [172, 132] width 133 height 17
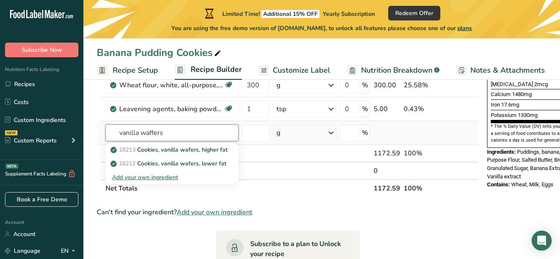
type input "vanilla waffers"
click at [151, 180] on div "Add your own ingredient" at bounding box center [172, 177] width 120 height 9
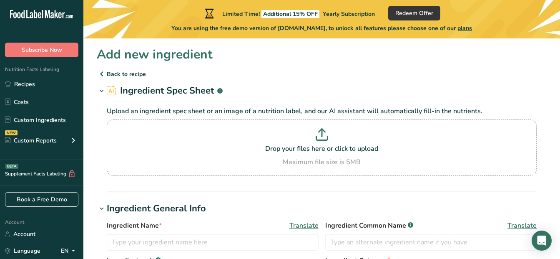
click at [112, 74] on p "Back to recipe" at bounding box center [322, 74] width 450 height 10
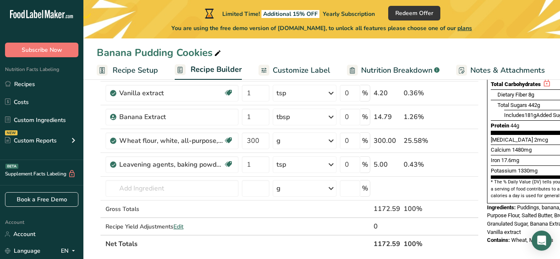
scroll to position [185, 0]
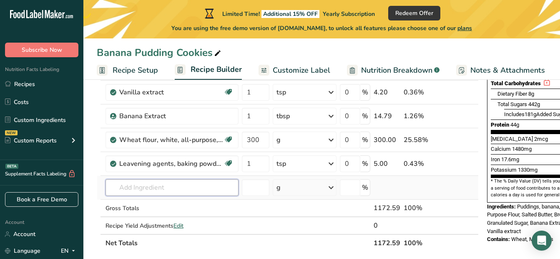
click at [149, 191] on input "text" at bounding box center [172, 187] width 133 height 17
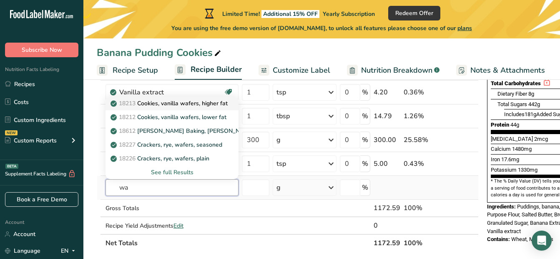
type input "w"
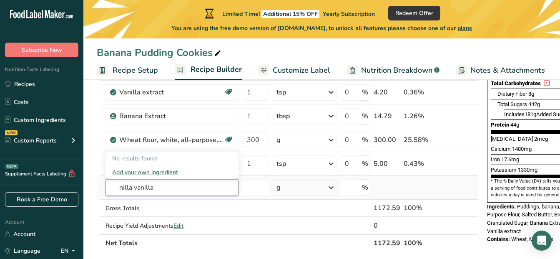
type input "nilla vanilla"
click at [174, 106] on td "Banana Extract" at bounding box center [172, 116] width 136 height 24
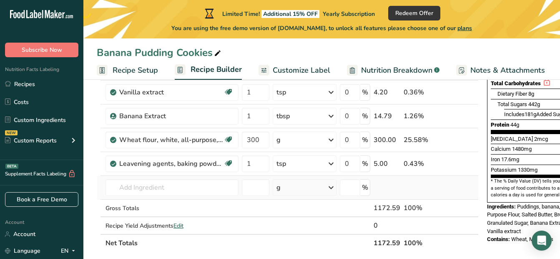
click at [142, 178] on td "No results found Add your own ingredient" at bounding box center [172, 188] width 136 height 24
click at [140, 188] on input "text" at bounding box center [172, 187] width 133 height 17
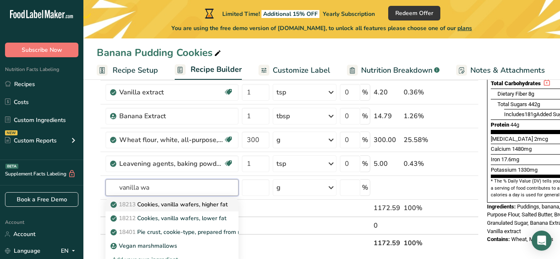
type input "vanilla wa"
click at [174, 207] on p "18213 Cookies, vanilla wafers, higher fat" at bounding box center [170, 204] width 116 height 9
type input "Cookies, vanilla wafers, higher fat"
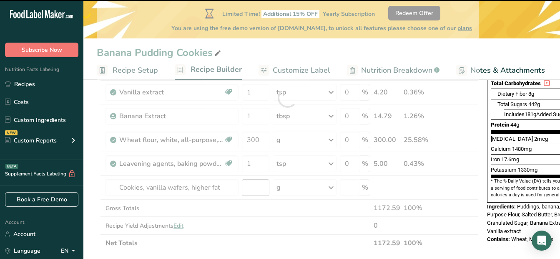
type input "0"
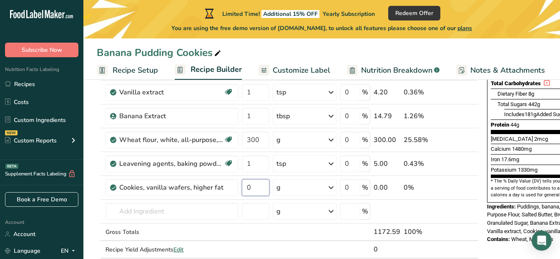
click at [257, 182] on input "0" at bounding box center [256, 187] width 28 height 17
type input "1"
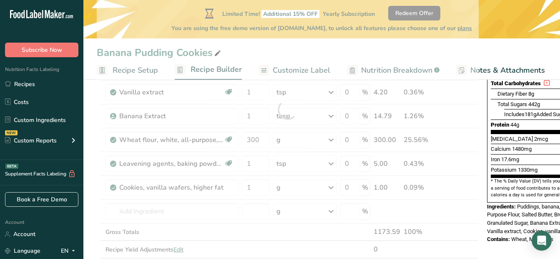
click at [330, 189] on div "Ingredient * Amount * Unit * Waste * .a-a{fill:#347362;}.b-a{fill:#fff;} Grams …" at bounding box center [288, 110] width 382 height 332
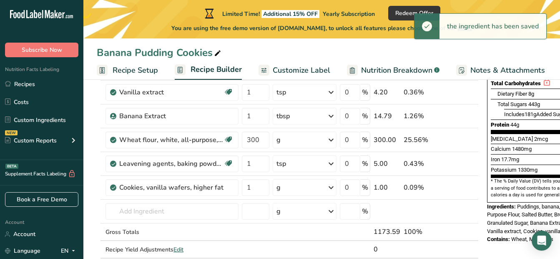
click at [330, 189] on icon at bounding box center [331, 187] width 10 height 15
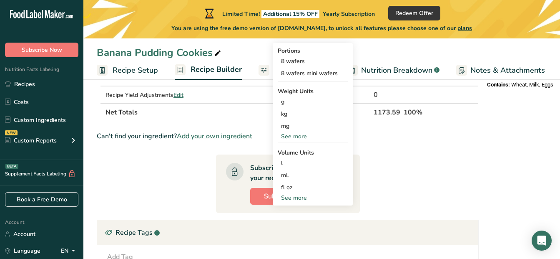
scroll to position [343, 0]
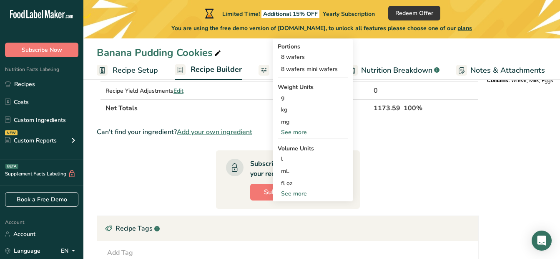
click at [300, 194] on div "See more" at bounding box center [313, 193] width 70 height 9
select select "22"
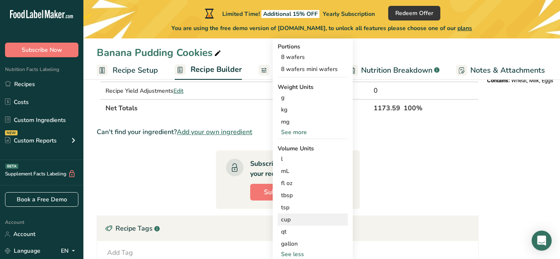
click at [289, 220] on div "cup" at bounding box center [312, 219] width 63 height 9
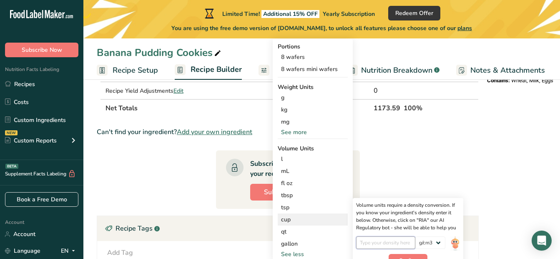
click at [399, 244] on input "number" at bounding box center [386, 242] width 60 height 13
type input "1"
click at [439, 241] on select "lb/ft3 g/cm3" at bounding box center [431, 242] width 30 height 13
click at [416, 236] on select "lb/ft3 g/cm3" at bounding box center [431, 242] width 30 height 13
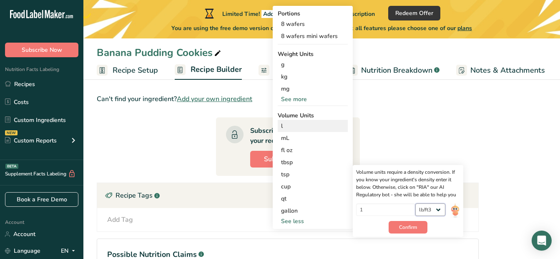
scroll to position [377, 0]
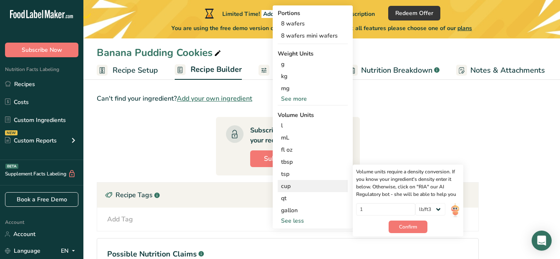
click at [290, 186] on div "cup" at bounding box center [312, 185] width 63 height 9
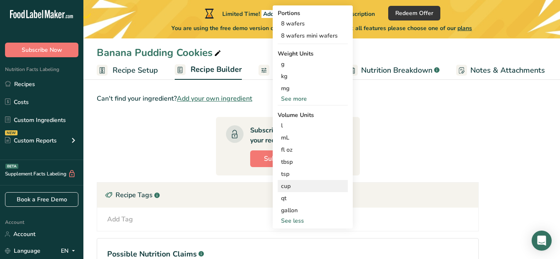
click at [290, 186] on div "cup" at bounding box center [312, 185] width 63 height 9
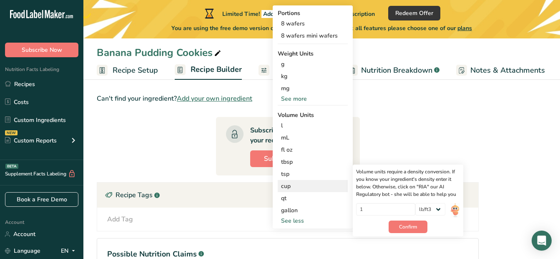
click at [290, 186] on div "cup" at bounding box center [312, 185] width 63 height 9
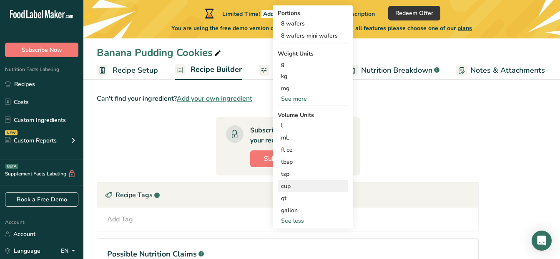
click at [294, 184] on div "cup" at bounding box center [312, 185] width 63 height 9
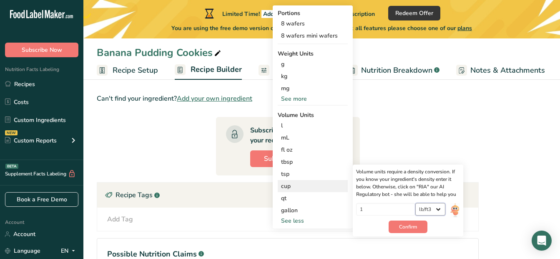
click at [439, 208] on select "lb/ft3 g/cm3" at bounding box center [431, 209] width 30 height 13
select select "22"
click at [416, 203] on select "lb/ft3 g/cm3" at bounding box center [431, 209] width 30 height 13
click at [406, 222] on button "Confirm" at bounding box center [408, 226] width 39 height 13
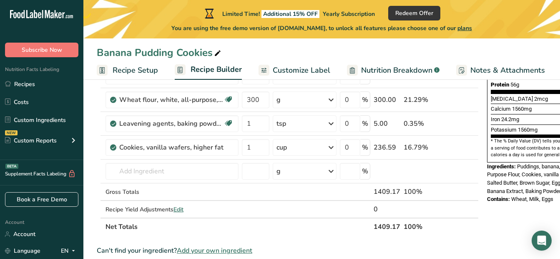
scroll to position [219, 0]
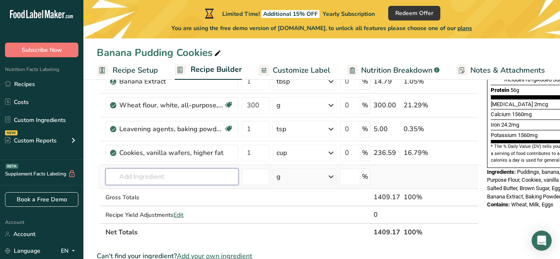
click at [116, 175] on input "text" at bounding box center [172, 176] width 133 height 17
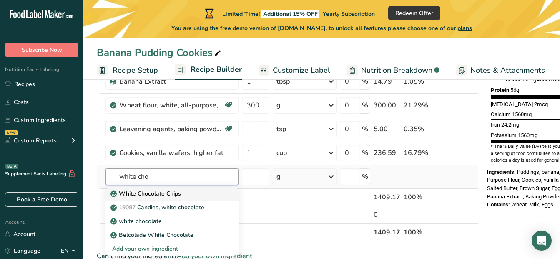
type input "white cho"
click at [141, 193] on p "White Chocolate Chips" at bounding box center [146, 193] width 69 height 9
type input "White Chocolate Chips"
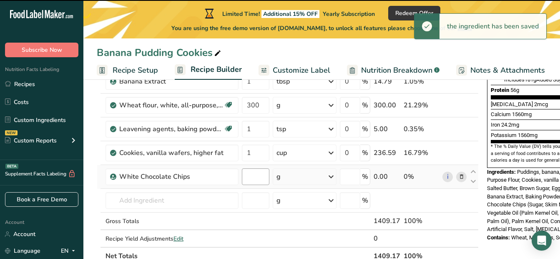
type input "0"
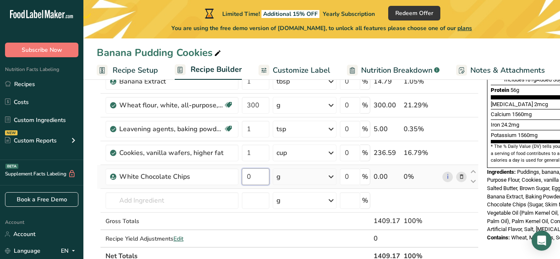
click at [254, 180] on input "0" at bounding box center [256, 176] width 28 height 17
type input "240"
click at [331, 174] on div "Ingredient * Amount * Unit * Waste * .a-a{fill:#347362;}.b-a{fill:#fff;} Grams …" at bounding box center [288, 86] width 382 height 355
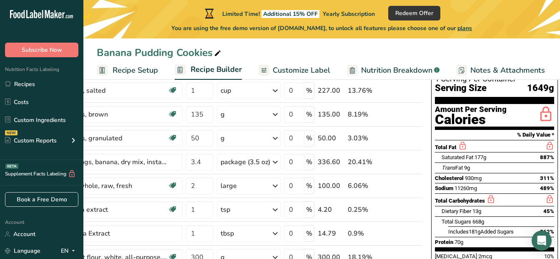
scroll to position [67, 0]
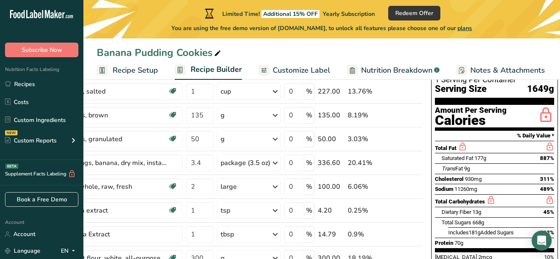
click at [305, 73] on span "Customize Label" at bounding box center [302, 70] width 58 height 11
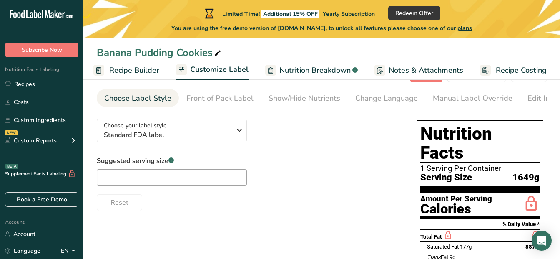
scroll to position [27, 0]
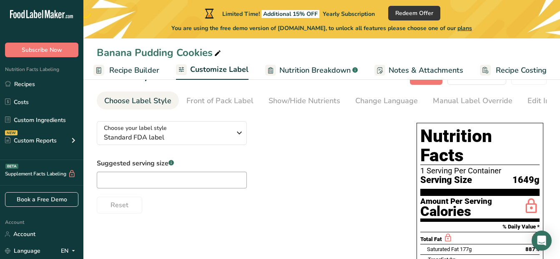
click at [128, 69] on span "Recipe Builder" at bounding box center [134, 70] width 50 height 11
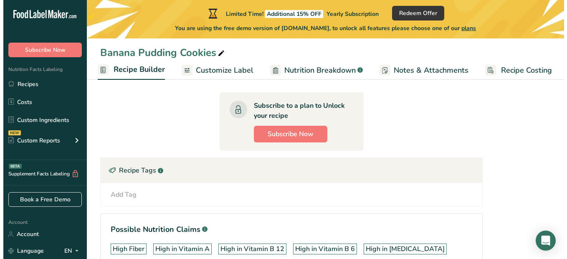
scroll to position [423, 0]
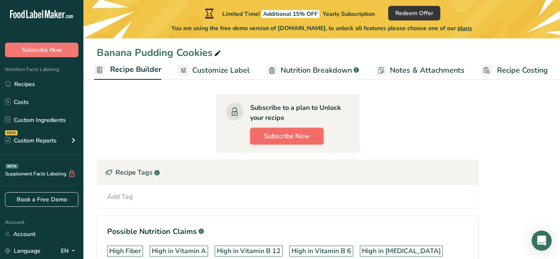
click at [290, 141] on span "Subscribe Now" at bounding box center [287, 136] width 46 height 10
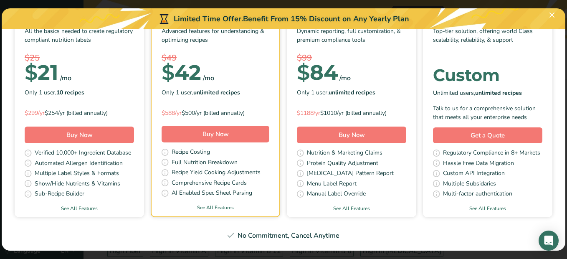
scroll to position [138, 0]
click at [278, 204] on link "See All Features" at bounding box center [215, 208] width 128 height 8
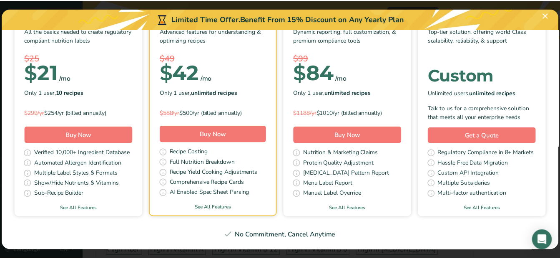
scroll to position [0, 0]
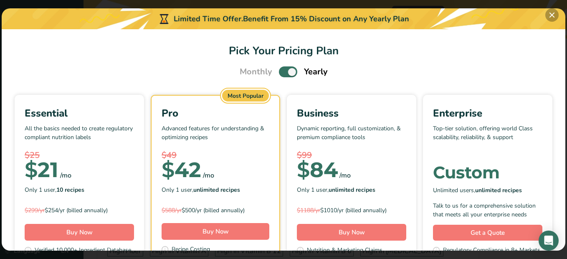
click at [555, 14] on button "Pick Your Pricing Plan Modal" at bounding box center [551, 14] width 13 height 13
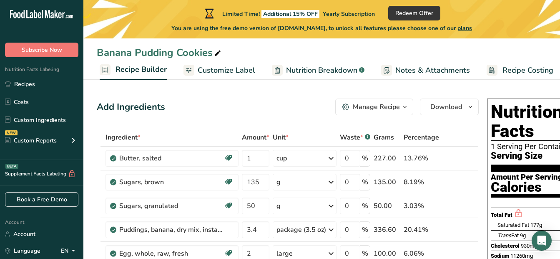
click at [529, 68] on span "Recipe Costing" at bounding box center [528, 70] width 51 height 11
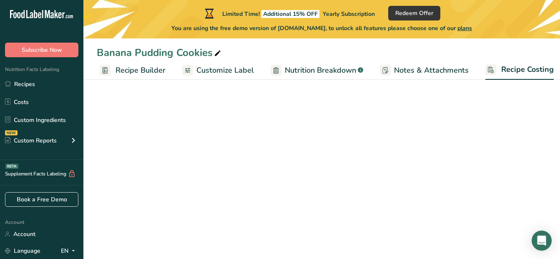
scroll to position [0, 81]
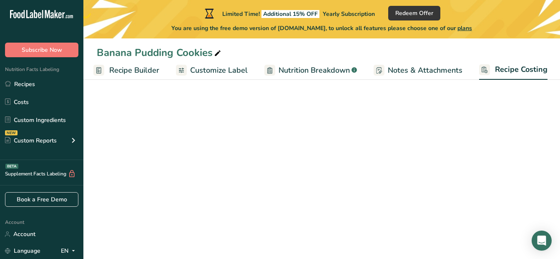
select select "1"
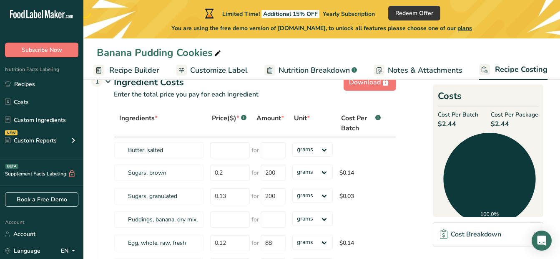
scroll to position [0, 0]
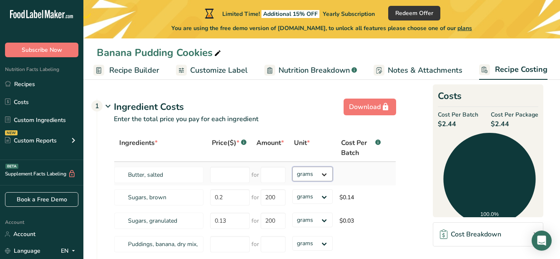
click at [325, 174] on select "grams kg mg mcg lb oz" at bounding box center [312, 173] width 40 height 15
select select "12"
click at [292, 166] on select "grams kg mg mcg lb oz" at bounding box center [312, 173] width 40 height 15
click at [231, 177] on input "number" at bounding box center [230, 174] width 40 height 16
click at [267, 179] on input "number" at bounding box center [273, 174] width 25 height 16
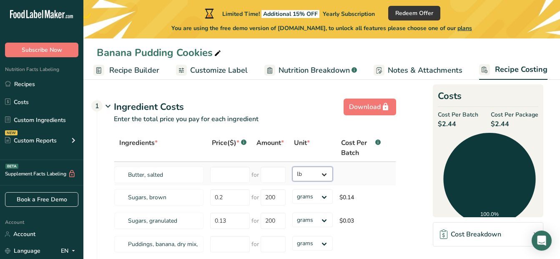
click at [322, 175] on select "grams kg mg mcg lb oz" at bounding box center [312, 173] width 40 height 15
select select
click at [292, 166] on select "grams kg mg mcg lb oz" at bounding box center [312, 173] width 40 height 15
click at [275, 175] on input "number" at bounding box center [273, 174] width 25 height 16
type input "227"
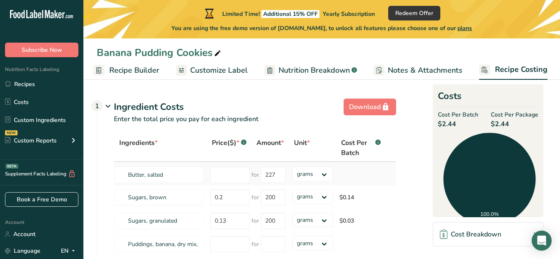
click at [377, 179] on td at bounding box center [361, 173] width 50 height 23
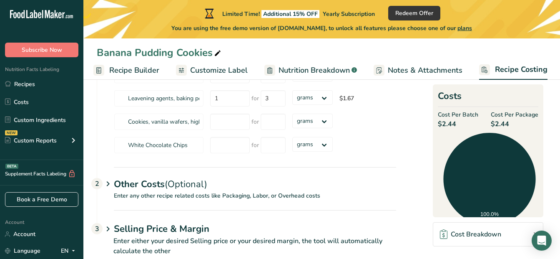
scroll to position [283, 0]
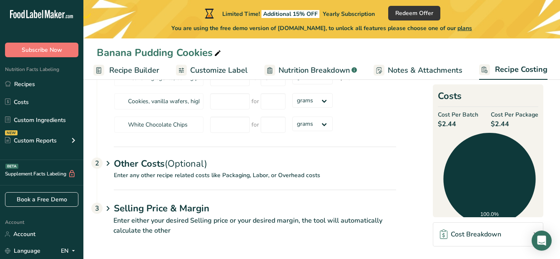
click at [187, 205] on h1 "Selling Price & Margin" at bounding box center [255, 208] width 282 height 14
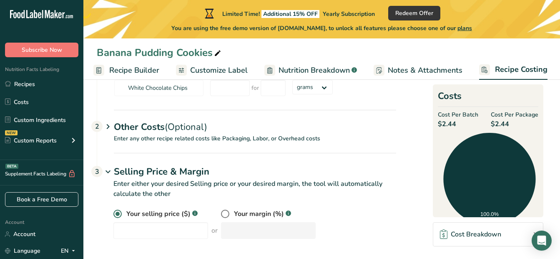
scroll to position [323, 0]
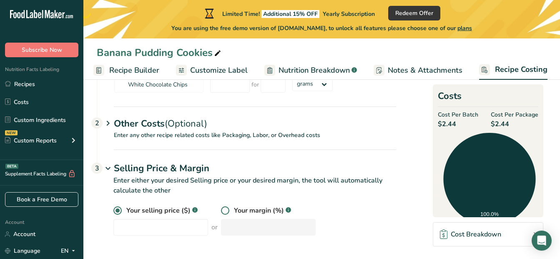
click at [221, 211] on span at bounding box center [225, 210] width 8 height 8
click at [221, 211] on input "radio" at bounding box center [223, 210] width 5 height 5
radio input "true"
click at [118, 209] on span at bounding box center [117, 210] width 8 height 8
click at [118, 209] on input "radio" at bounding box center [115, 210] width 5 height 5
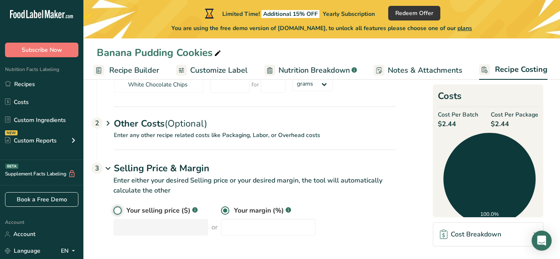
radio input "true"
radio input "false"
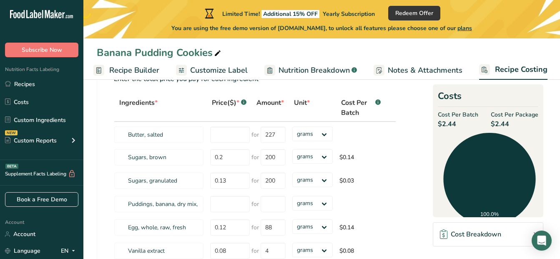
scroll to position [0, 0]
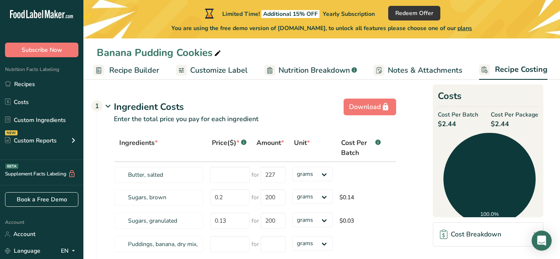
click at [315, 71] on span "Nutrition Breakdown" at bounding box center [314, 70] width 71 height 11
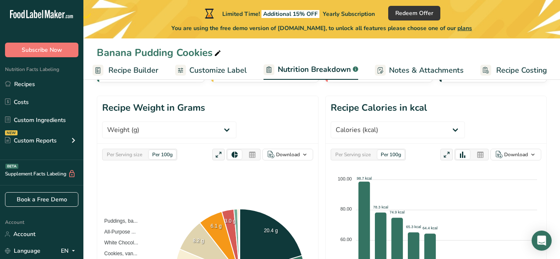
scroll to position [75, 0]
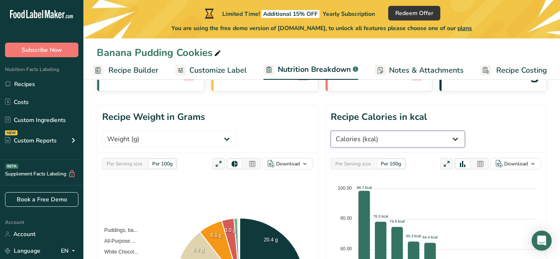
click at [465, 131] on select "Weight (g) Calories (kcal) Energy KJ (kj) Total Fat (g) Saturated Fat (g) Trans…" at bounding box center [398, 139] width 134 height 17
select select "Weight"
click at [331, 131] on select "Weight (g) Calories (kcal) Energy KJ (kj) Total Fat (g) Saturated Fat (g) Trans…" at bounding box center [398, 139] width 134 height 17
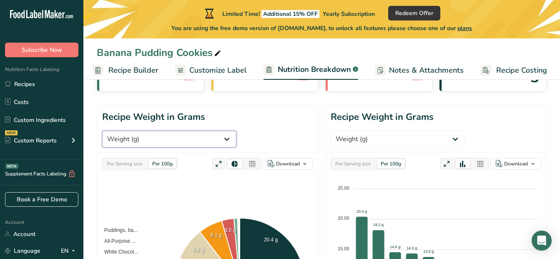
click at [193, 143] on select "Weight (g) Calories (kcal) Energy KJ (kj) Total Fat (g) Saturated Fat (g) Trans…" at bounding box center [169, 139] width 134 height 17
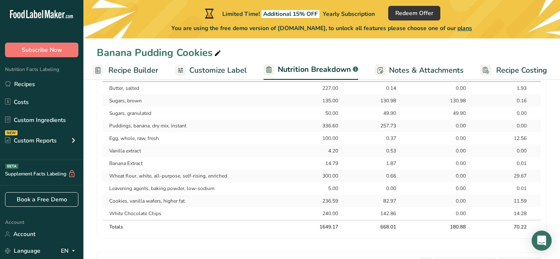
scroll to position [461, 0]
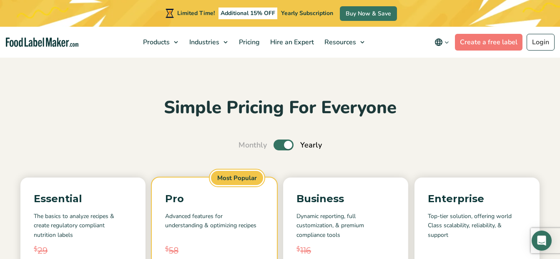
click at [276, 150] on div "Monthly Toggle Yearly (6 Month Free + 2 Free Nutritional Consultations)" at bounding box center [280, 144] width 83 height 11
click at [285, 144] on label "Toggle" at bounding box center [284, 144] width 20 height 11
click at [246, 144] on input "Toggle" at bounding box center [242, 144] width 5 height 5
checkbox input "false"
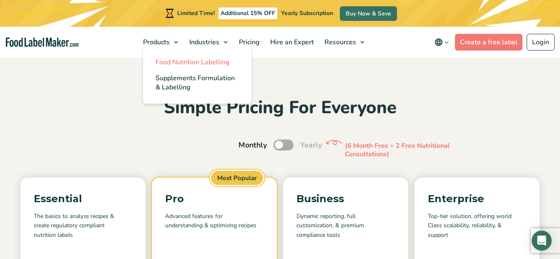
click at [195, 63] on span "Food Nutrition Labelling" at bounding box center [193, 62] width 74 height 9
